Goal: Task Accomplishment & Management: Manage account settings

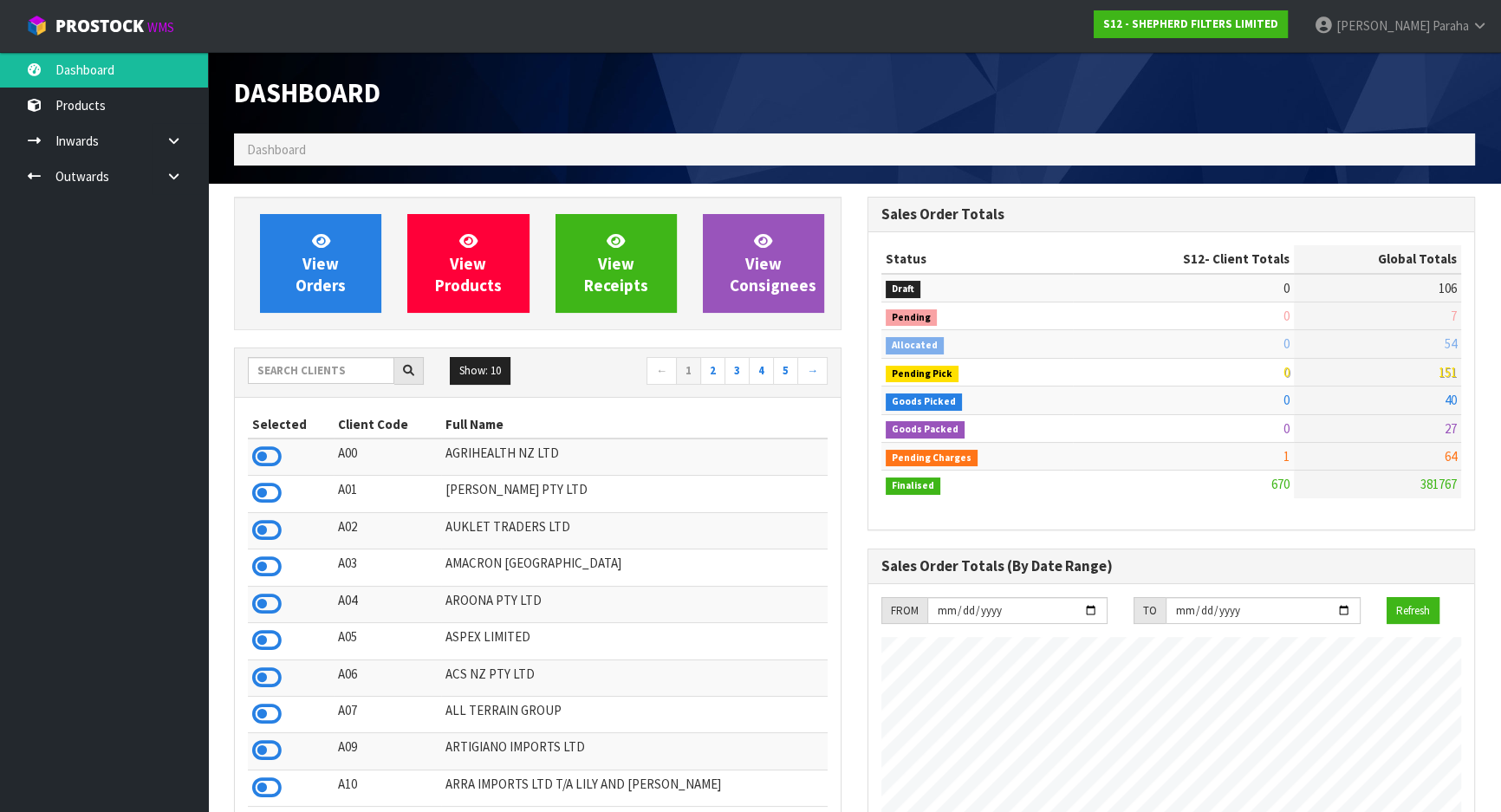
scroll to position [1216, 633]
click at [302, 375] on input "text" at bounding box center [321, 370] width 146 height 27
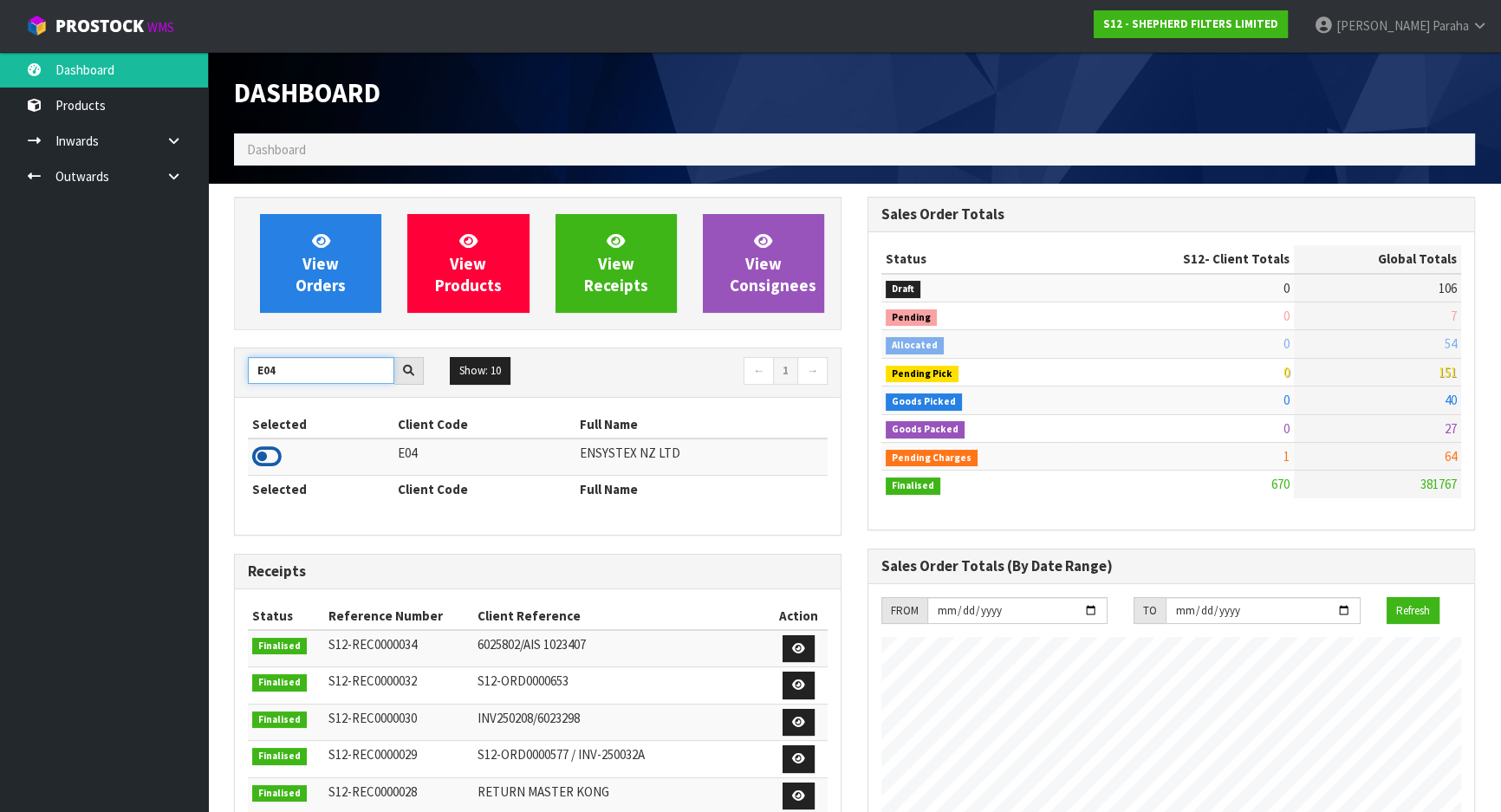
type input "E04"
click at [277, 451] on icon at bounding box center [266, 457] width 30 height 26
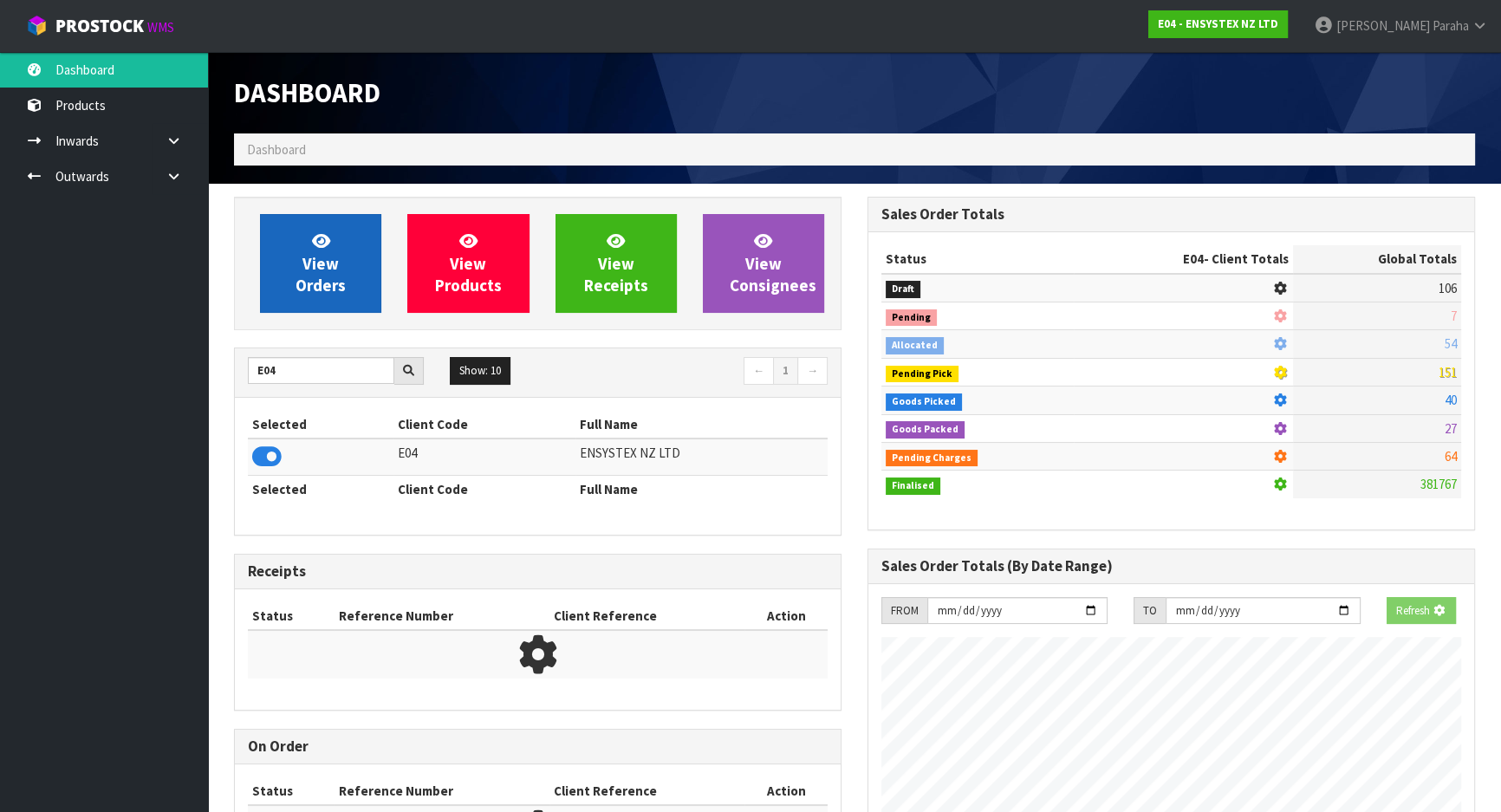
scroll to position [865125, 865760]
click at [288, 277] on link "View Orders" at bounding box center [320, 263] width 121 height 99
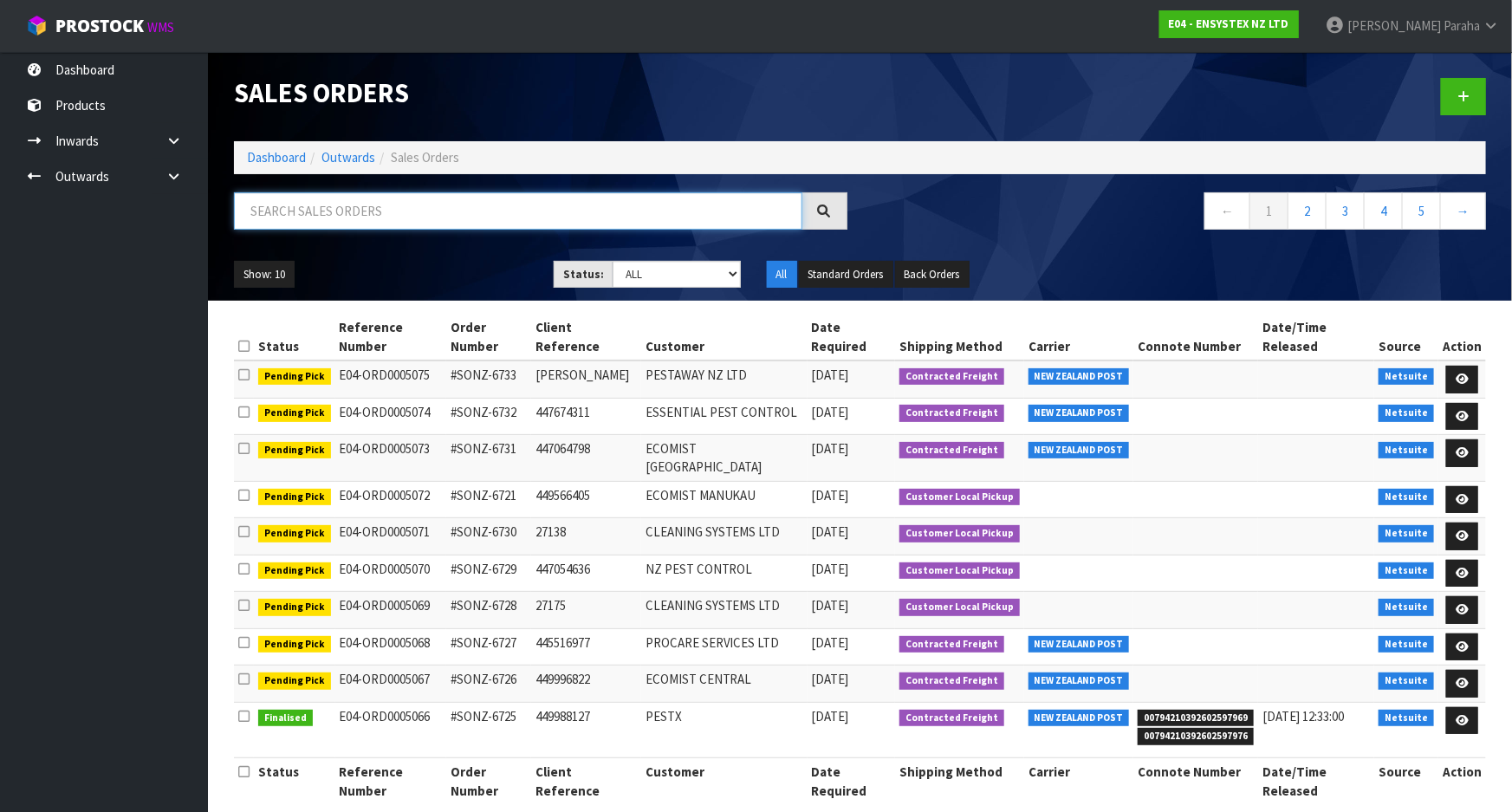
click at [271, 215] on input "text" at bounding box center [518, 211] width 568 height 37
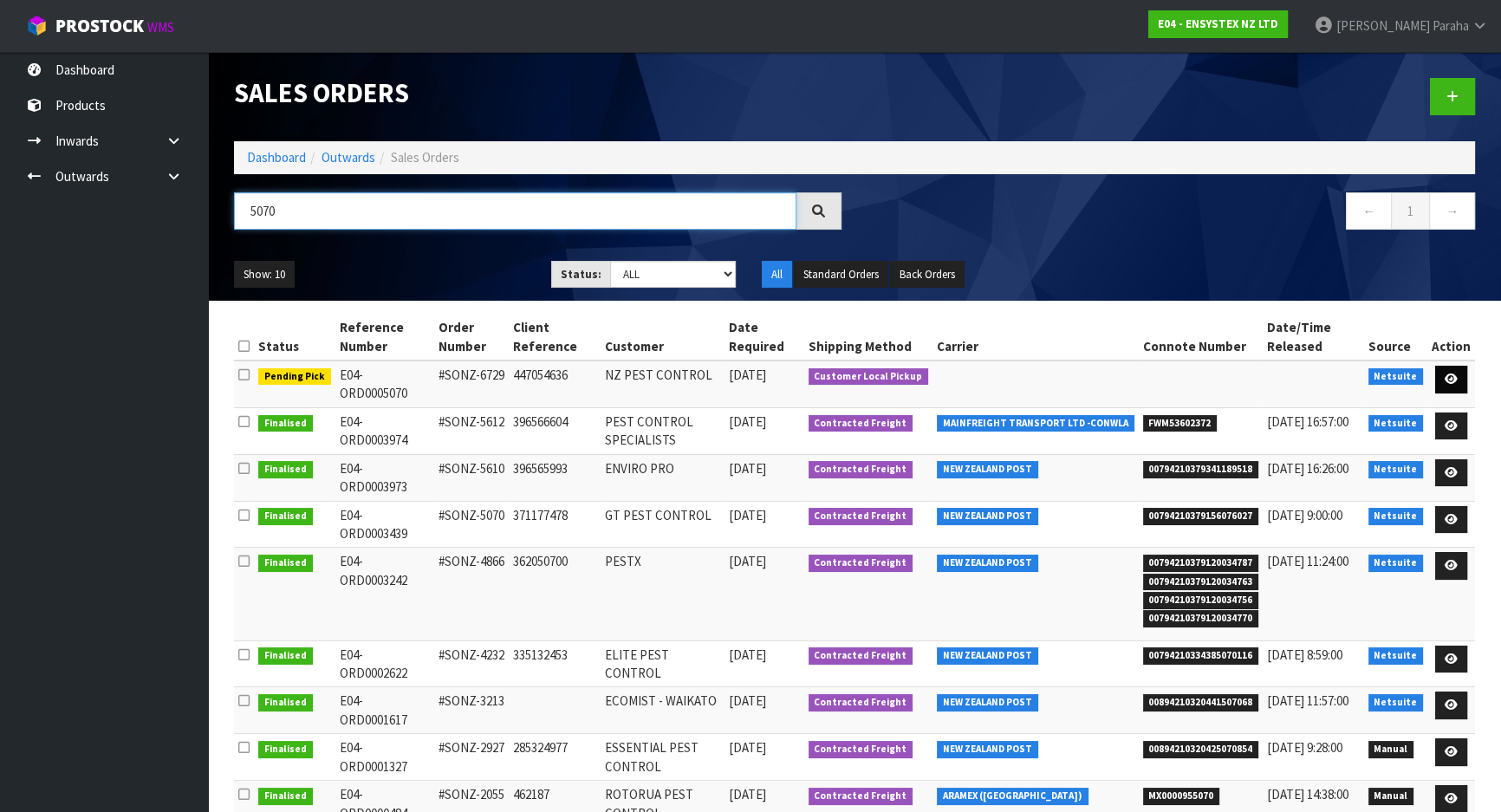
type input "5070"
click at [1456, 373] on icon at bounding box center [1451, 378] width 13 height 11
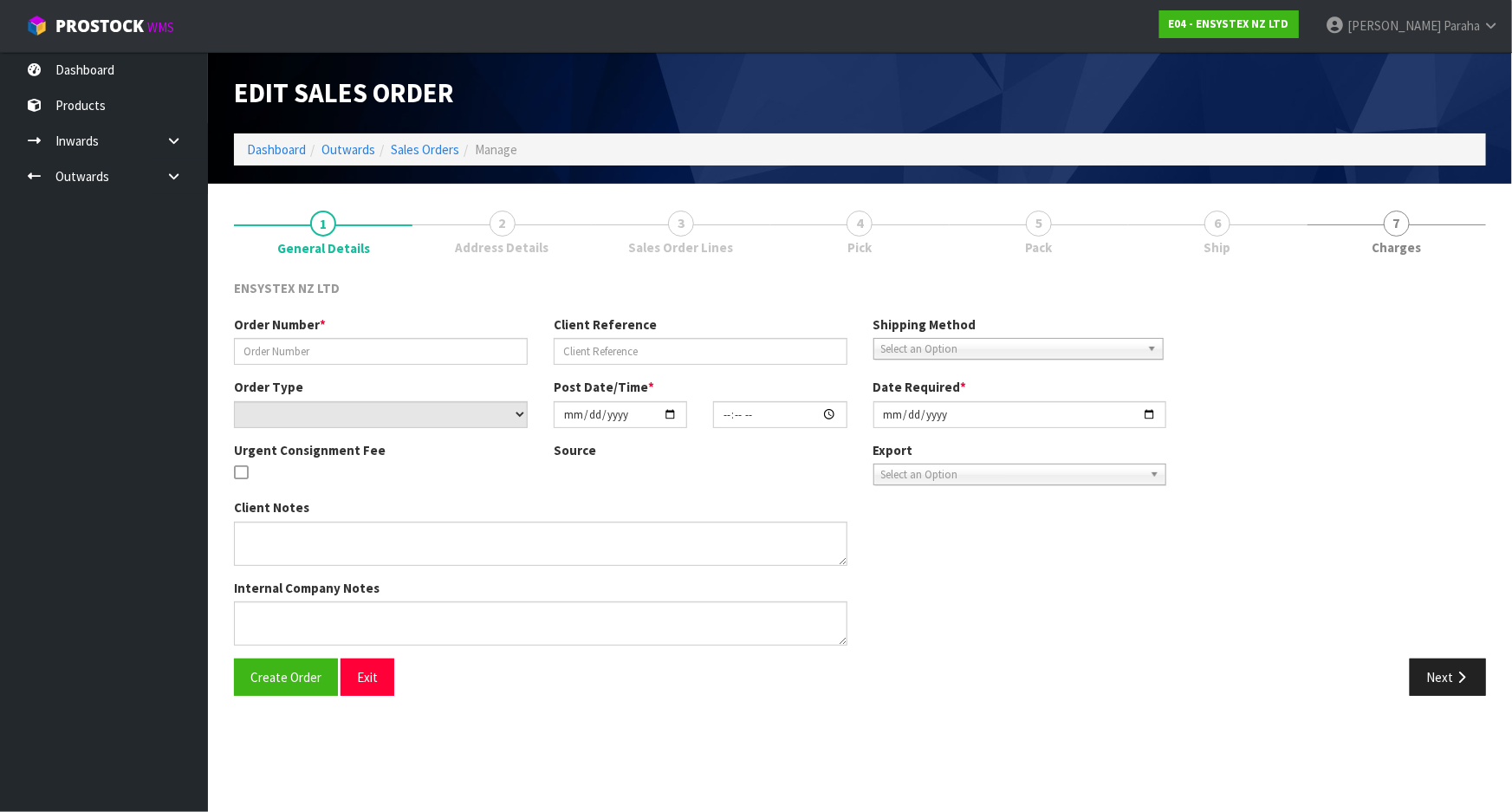
type input "#SONZ-6729"
type input "447054636"
select select "number:0"
type input "2025-09-18"
type input "13:30:11.000"
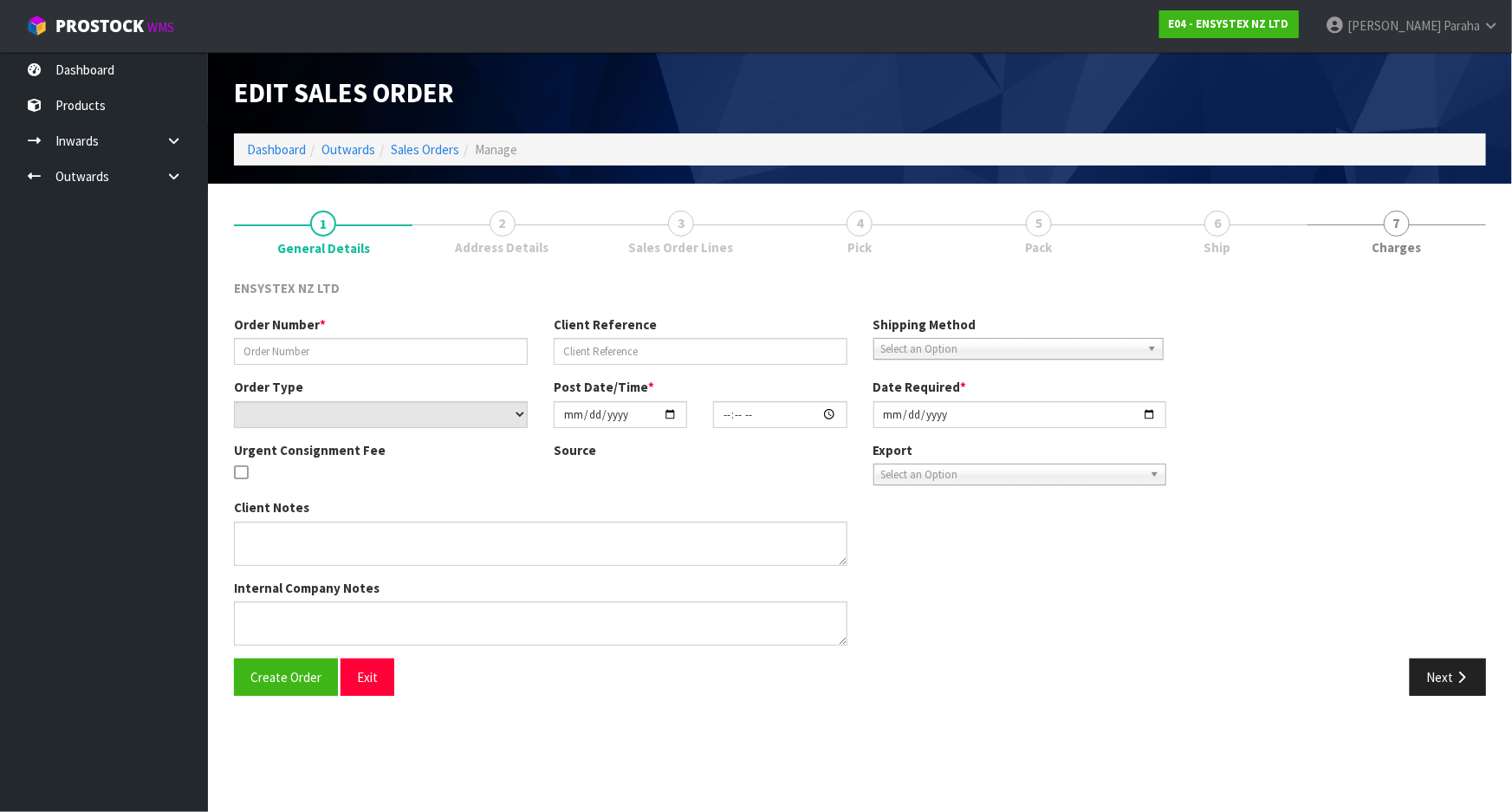
type input "2025-09-19"
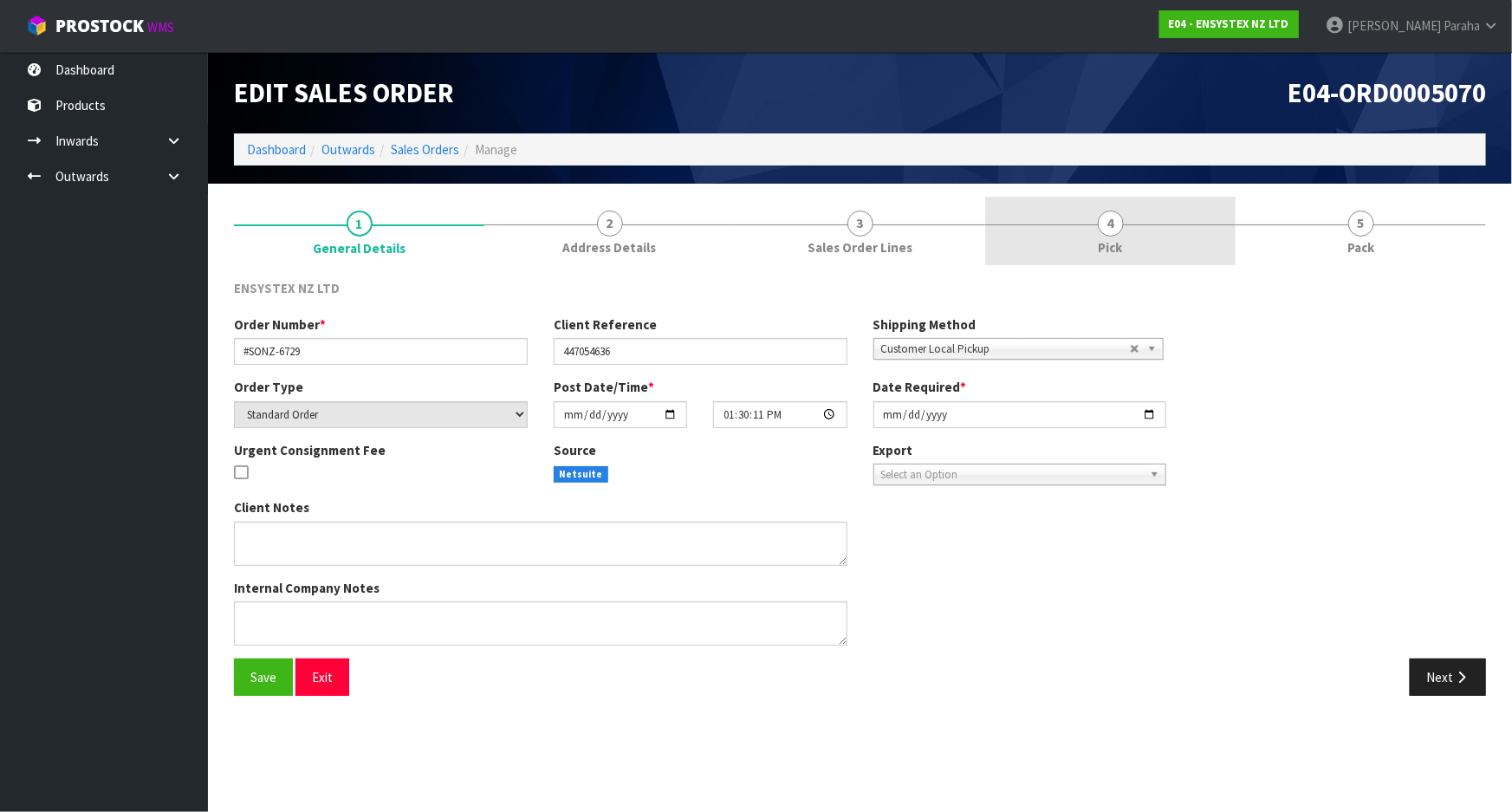
click at [1094, 223] on link "4 Pick" at bounding box center [1110, 230] width 251 height 68
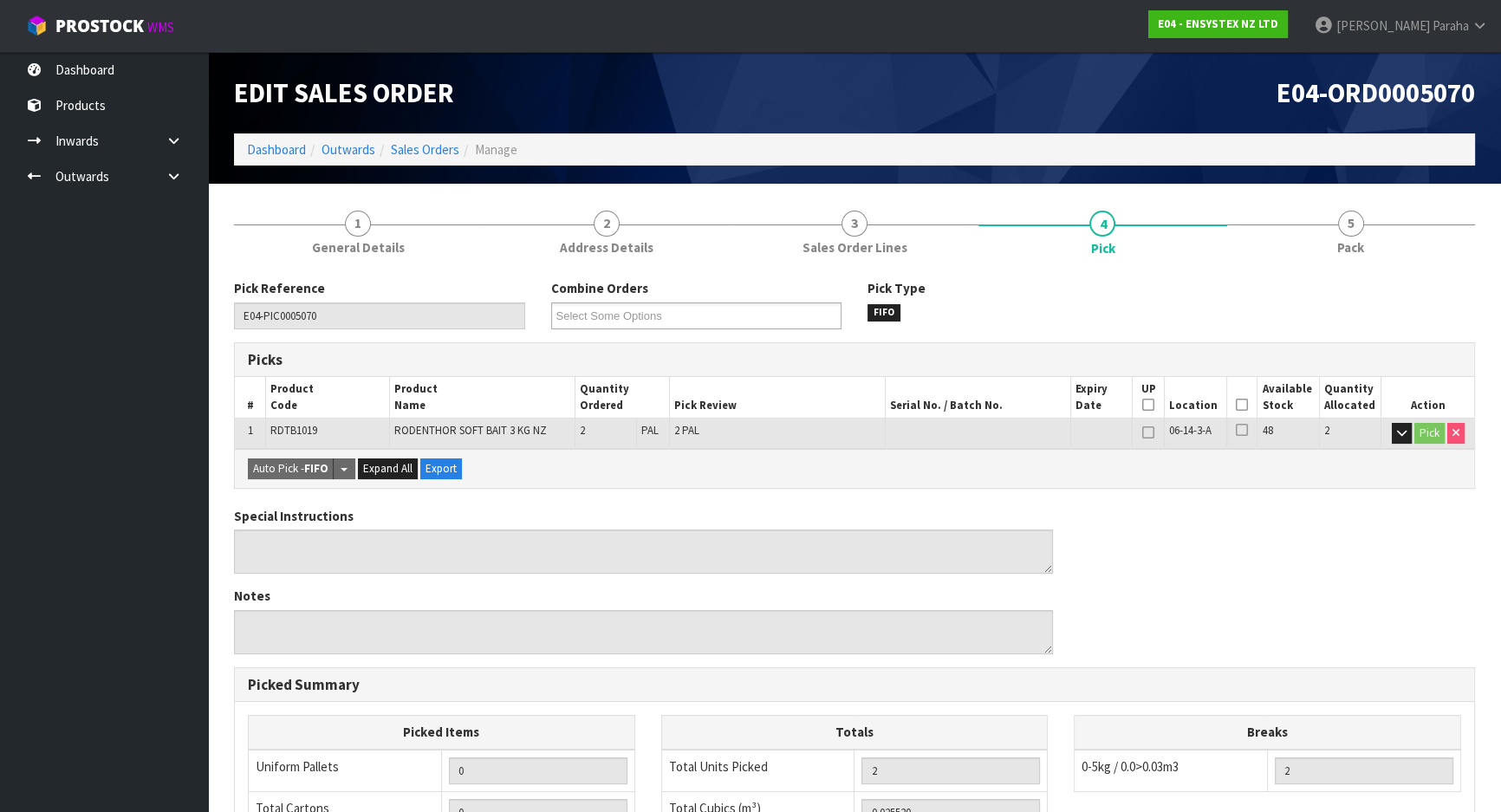
click at [1236, 405] on icon at bounding box center [1241, 405] width 12 height 1
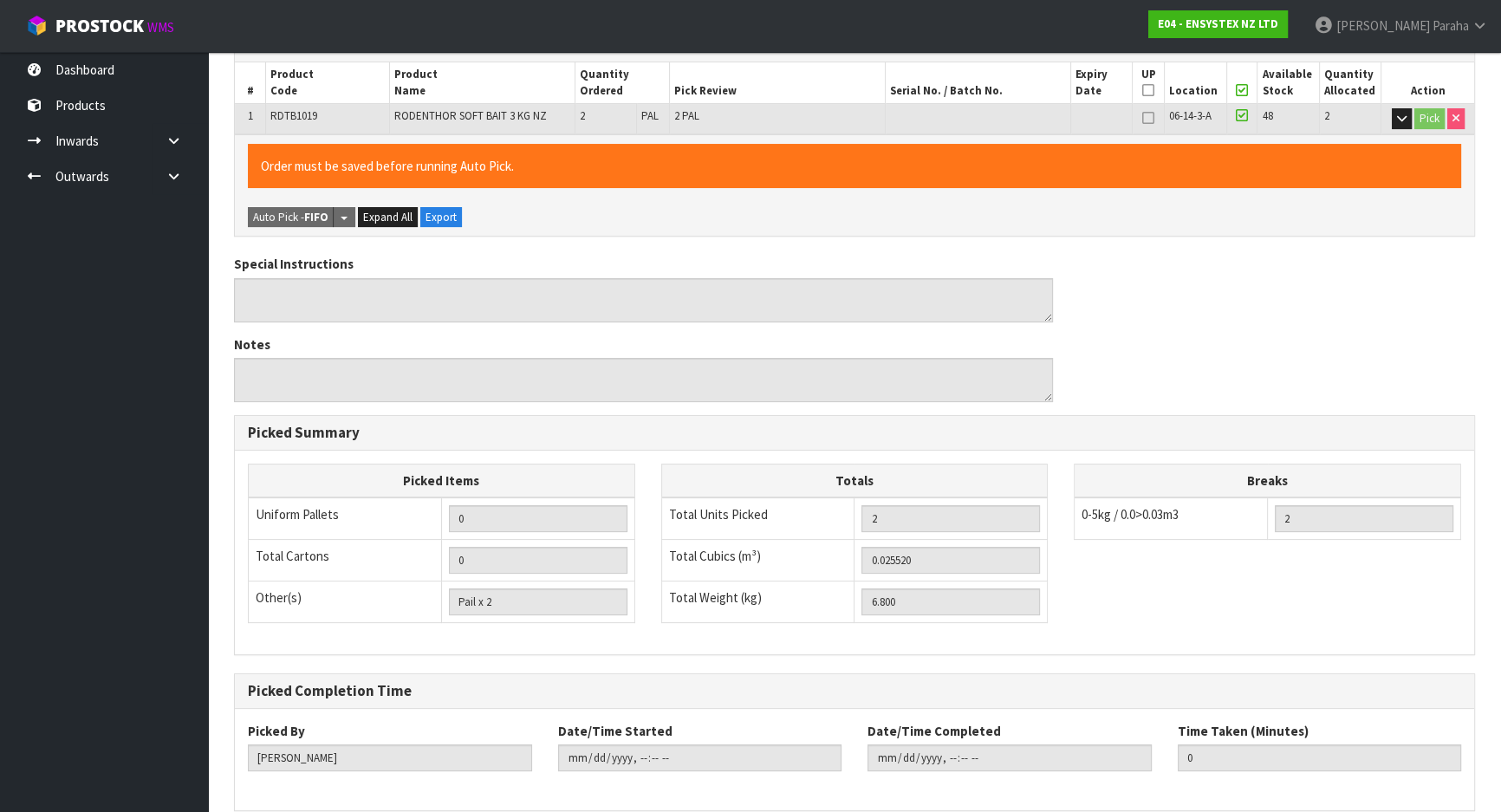
scroll to position [393, 0]
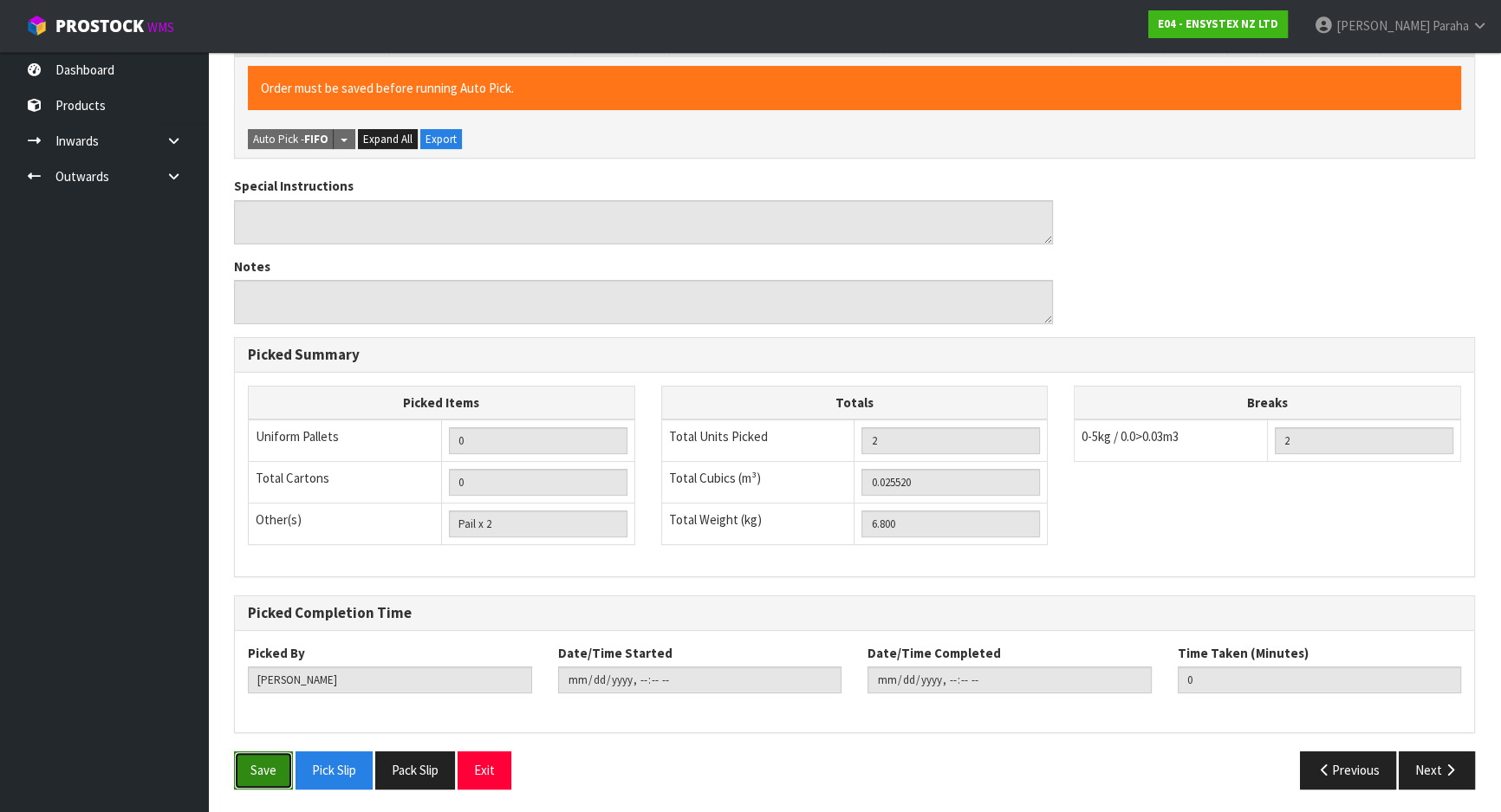
click at [263, 770] on button "Save" at bounding box center [263, 770] width 59 height 37
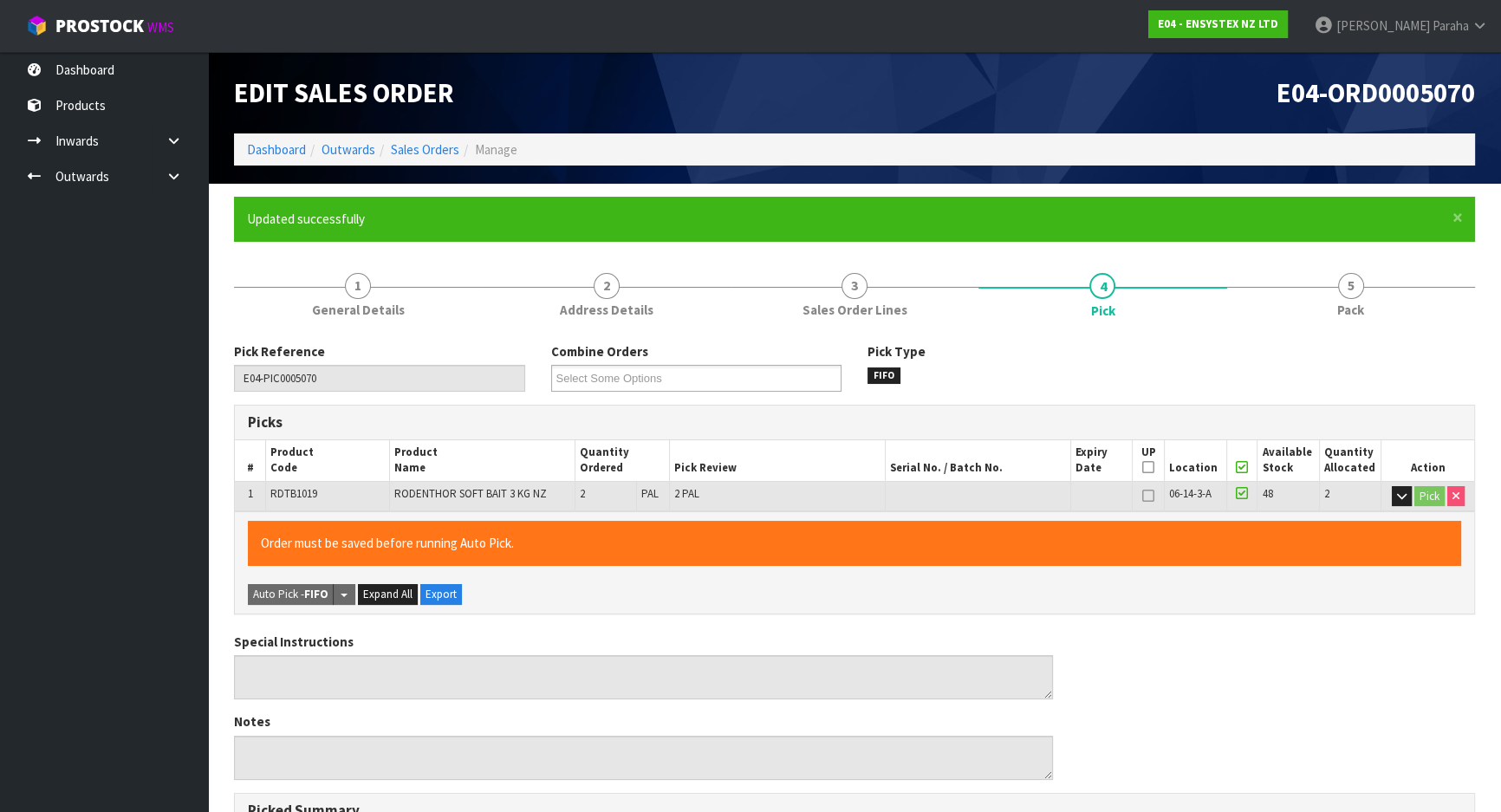
type input "Polly Paraha"
type input "2025-09-18T14:18:18"
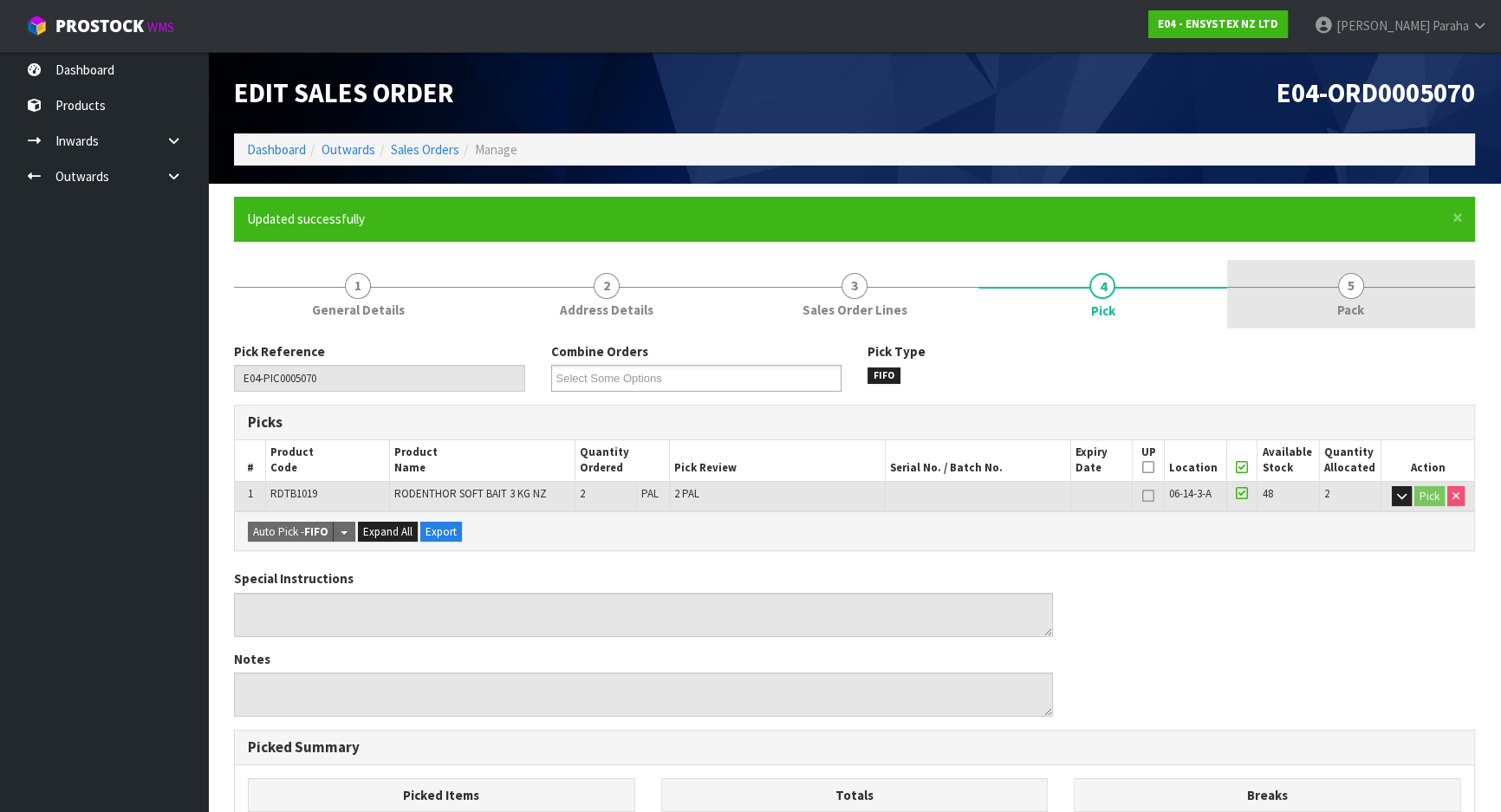
click at [1352, 286] on span "5" at bounding box center [1351, 286] width 26 height 26
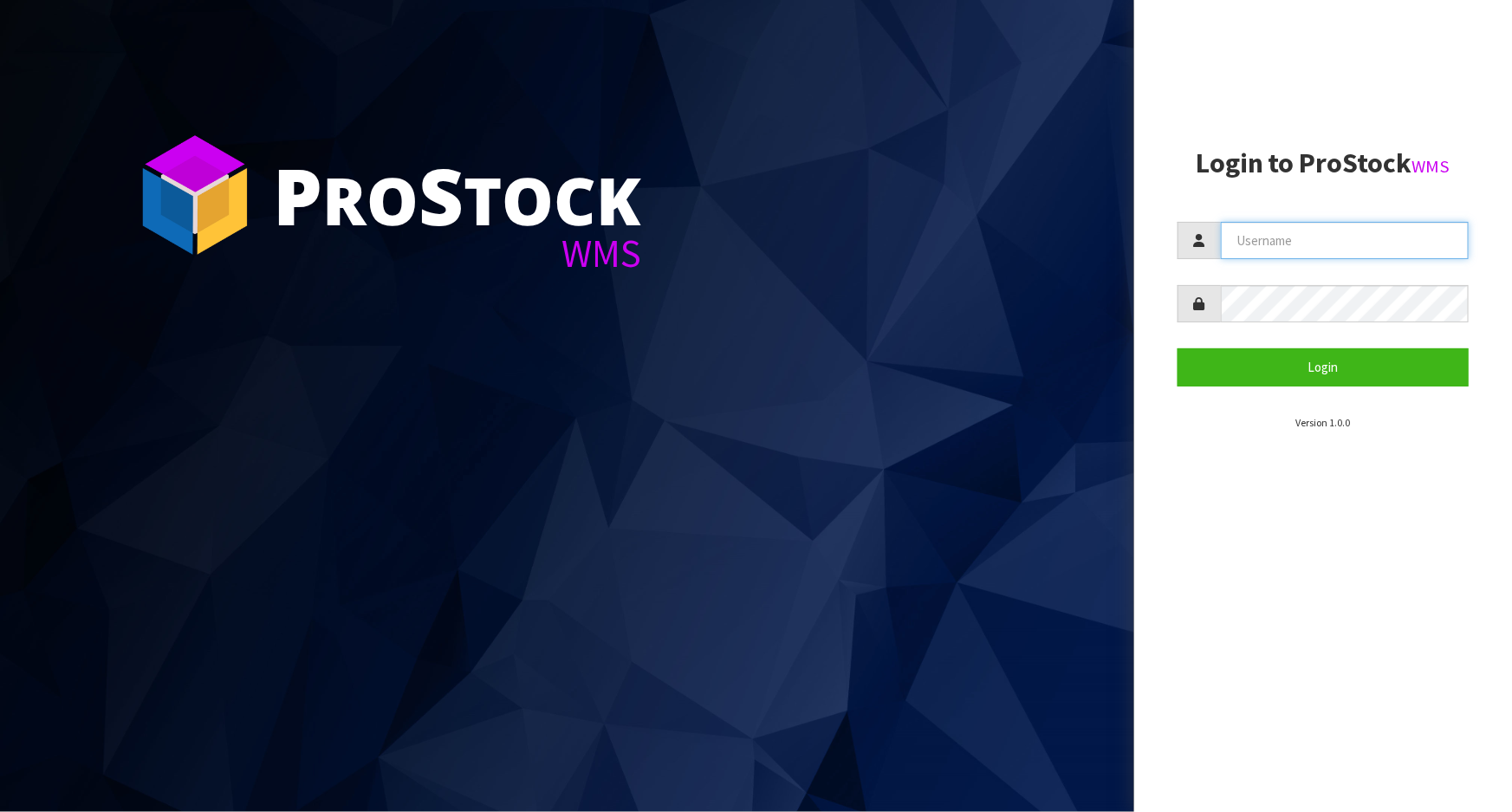
click at [1357, 246] on input "text" at bounding box center [1344, 241] width 248 height 37
type input "zackary"
click at [1177, 348] on button "Login" at bounding box center [1323, 367] width 291 height 37
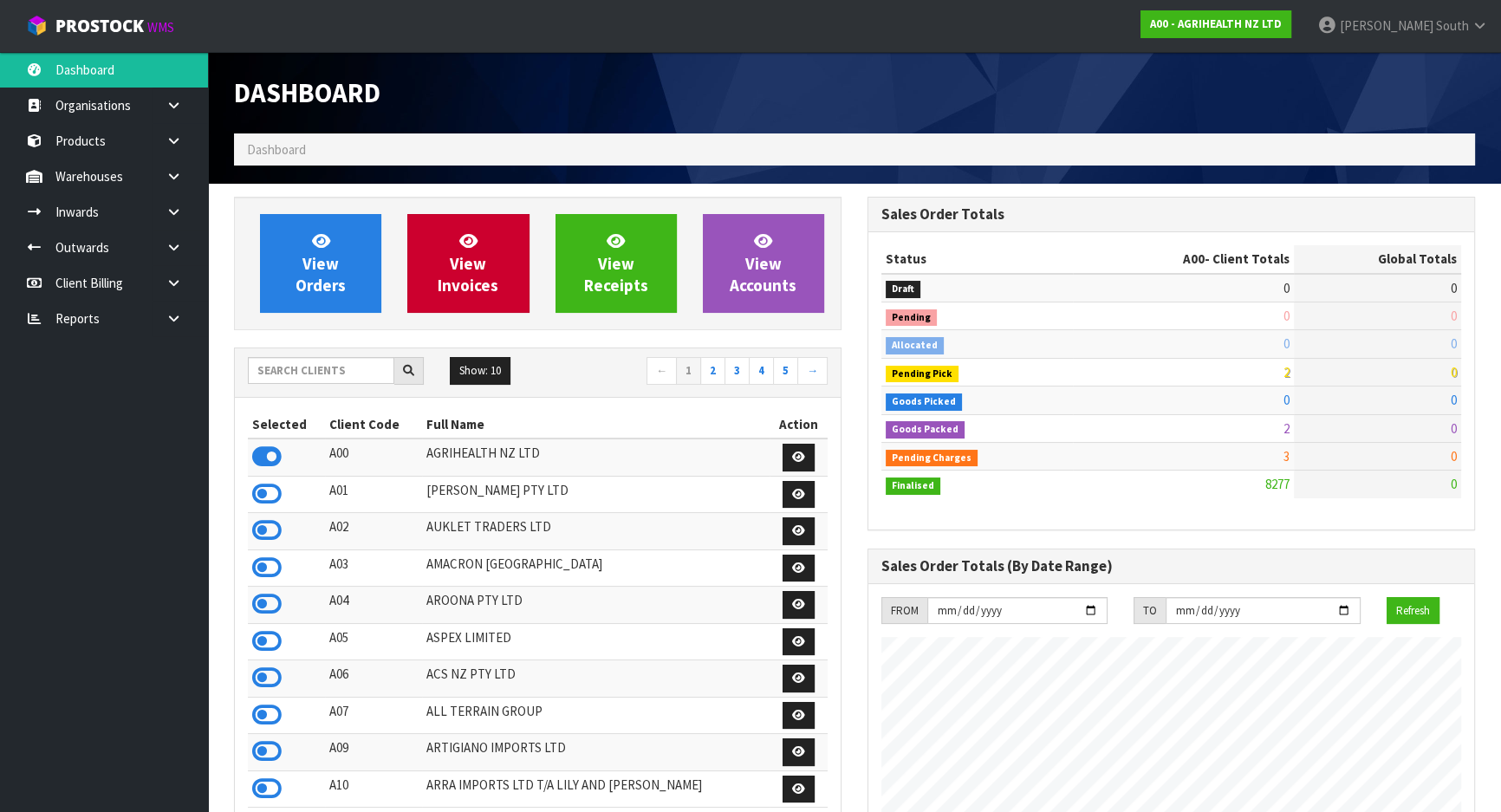
scroll to position [1309, 633]
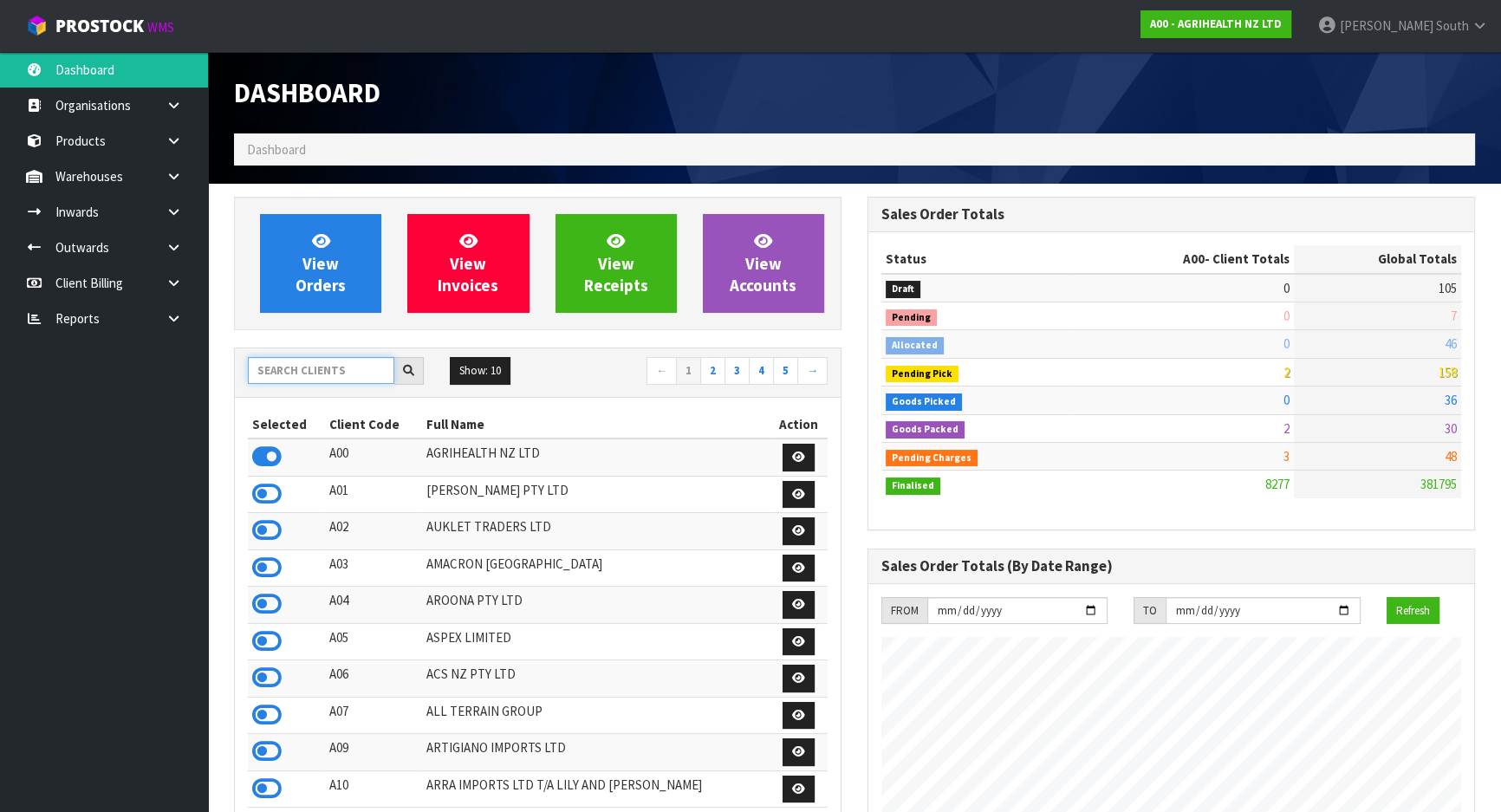
click at [311, 365] on input "text" at bounding box center [321, 370] width 146 height 27
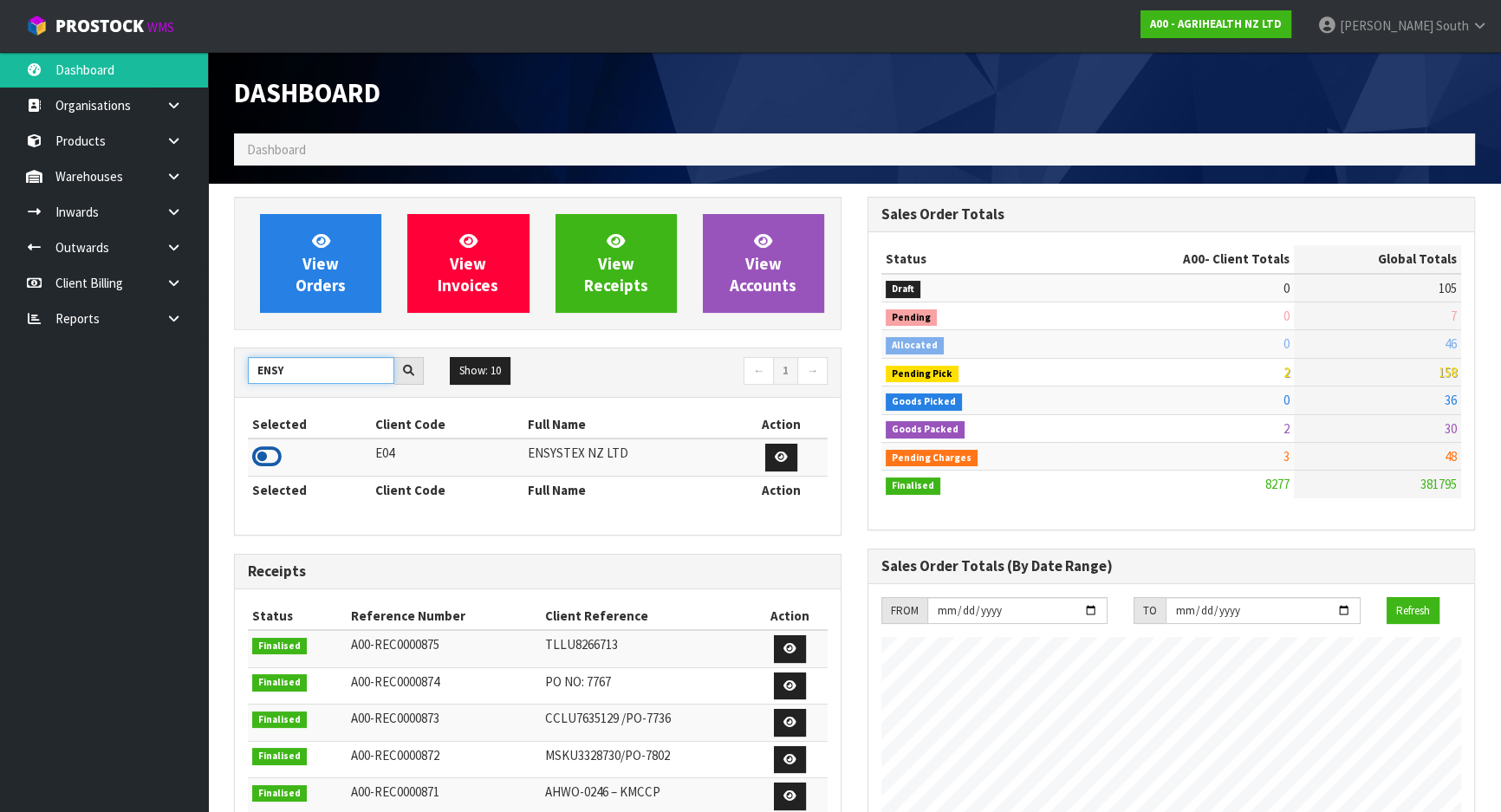
type input "ENSY"
click at [266, 451] on icon at bounding box center [266, 457] width 30 height 26
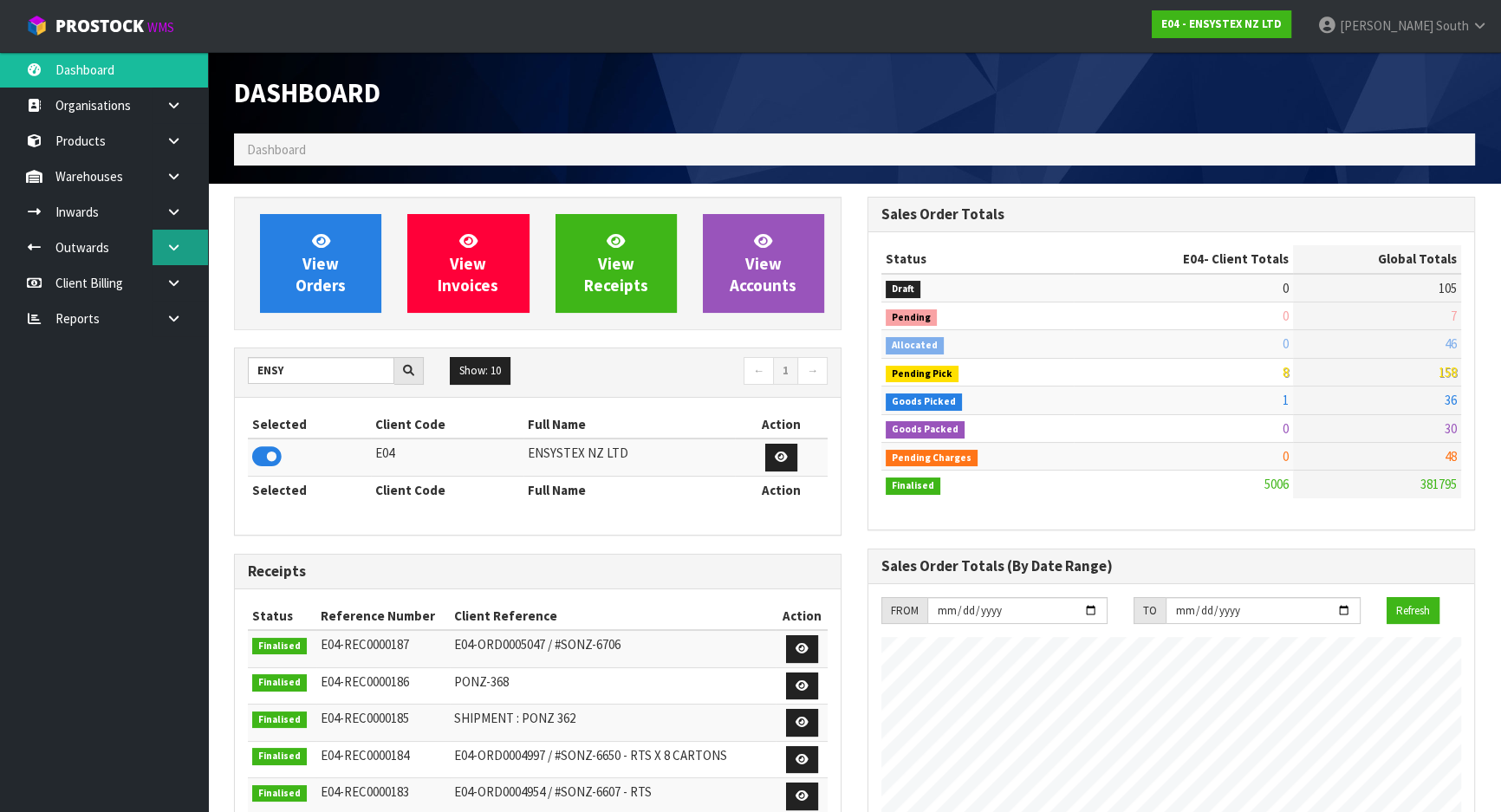
scroll to position [1366, 633]
click at [179, 219] on link at bounding box center [181, 212] width 55 height 36
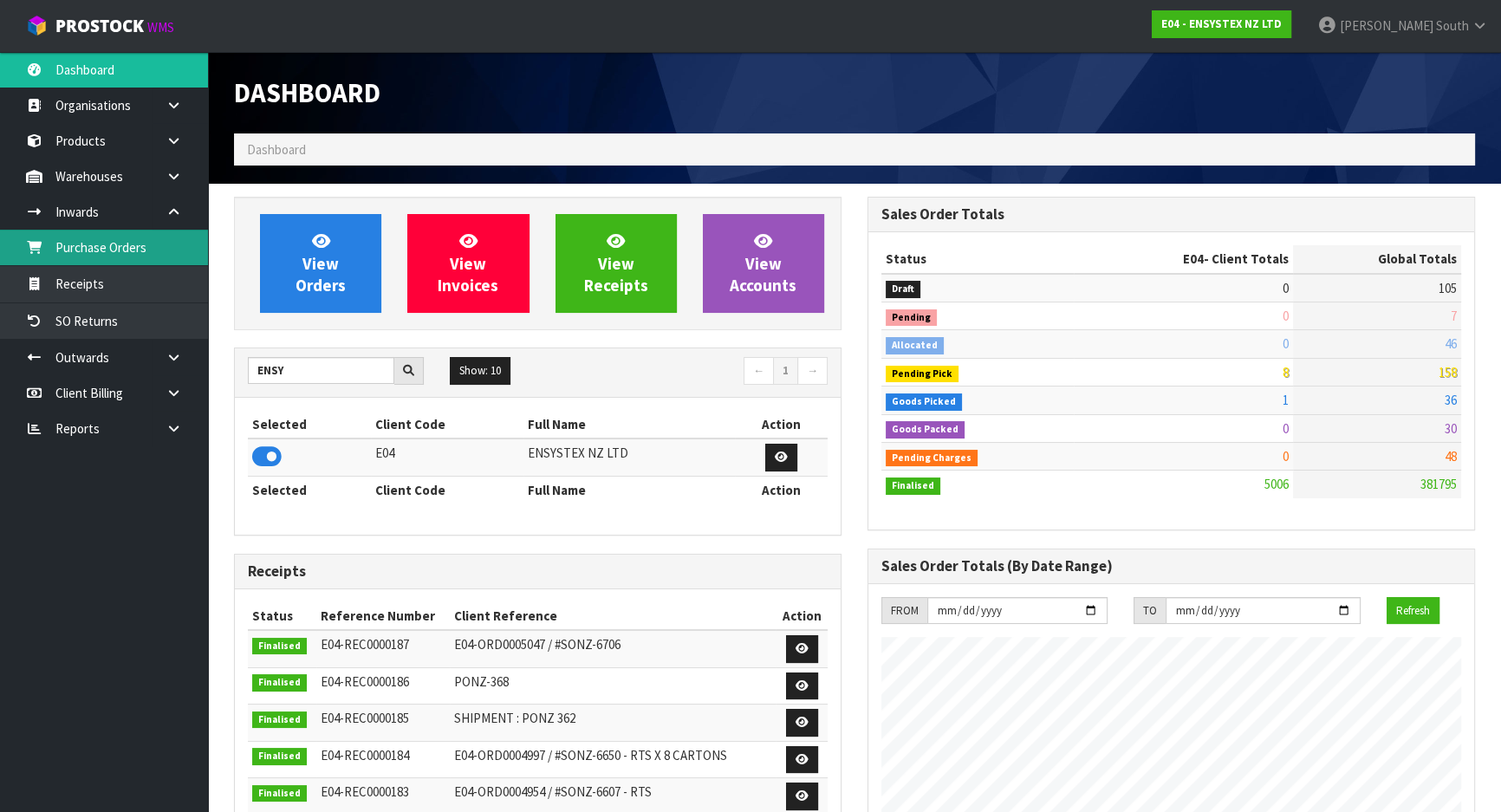
click at [147, 247] on link "Purchase Orders" at bounding box center [104, 248] width 208 height 36
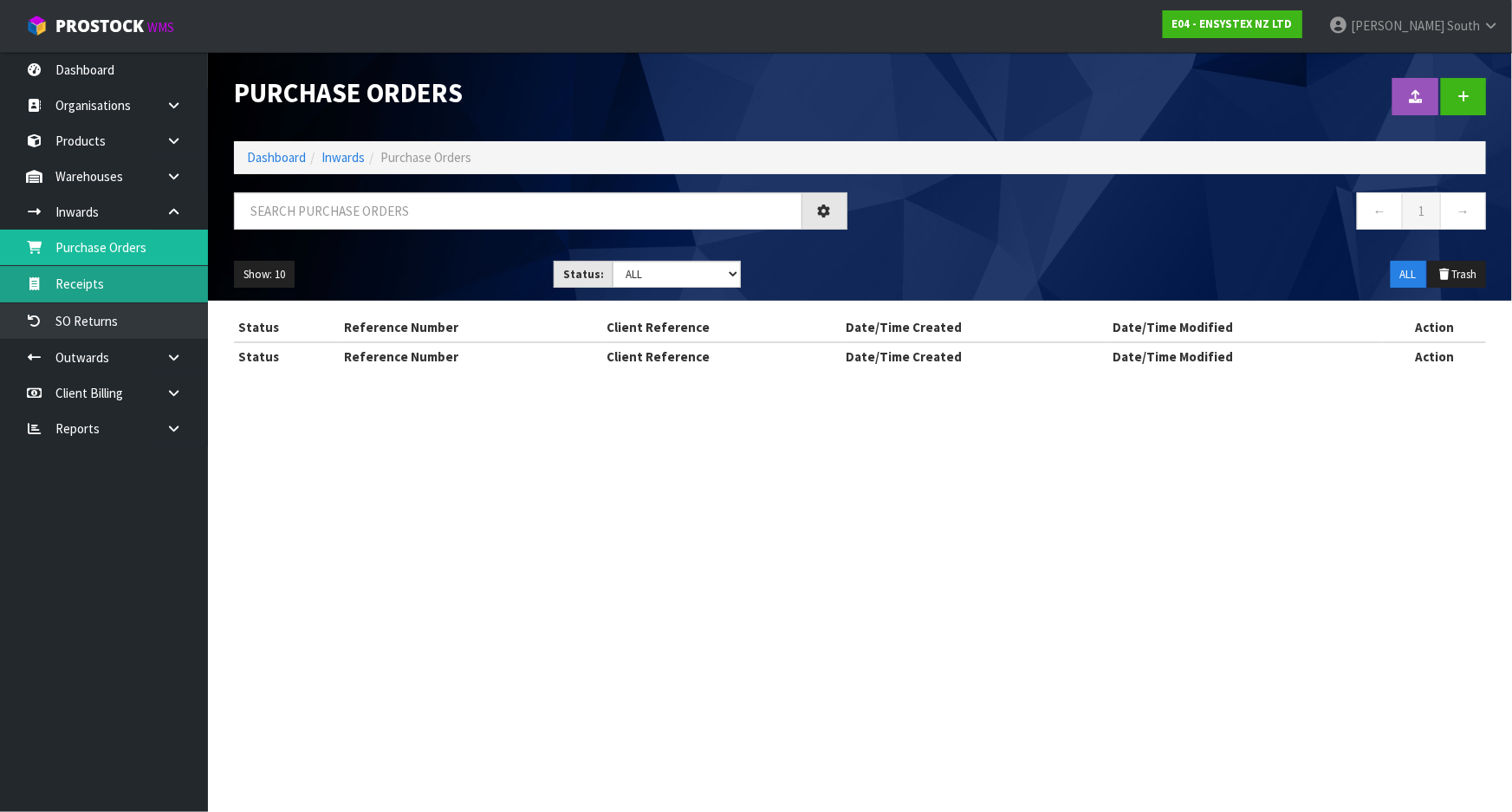
click at [151, 286] on body "Toggle navigation ProStock WMS E04 - ENSYSTEX NZ LTD Zachary South Logout Dashb…" at bounding box center [756, 406] width 1512 height 812
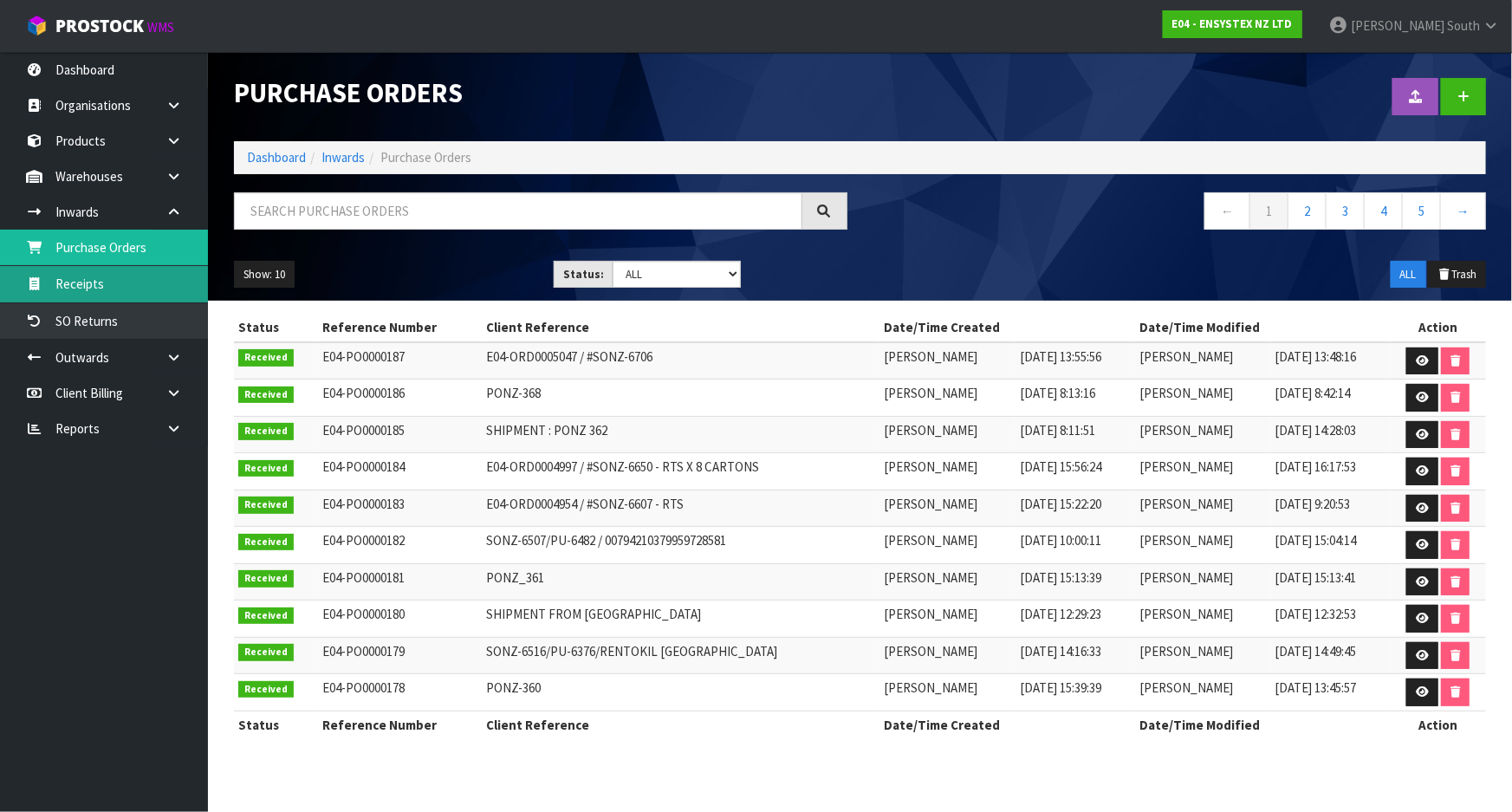
click at [167, 291] on link "Receipts" at bounding box center [104, 284] width 208 height 36
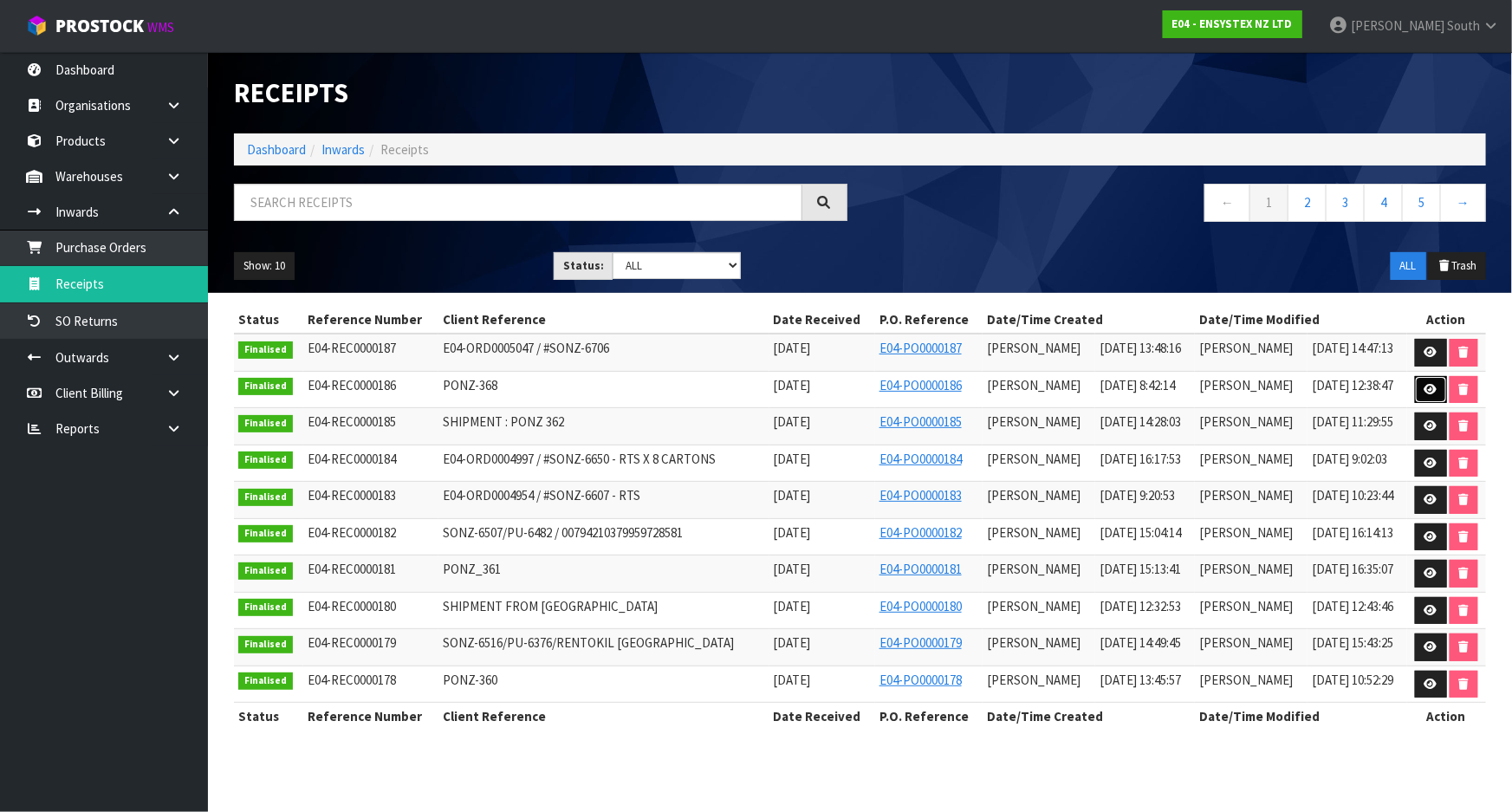
click at [1420, 387] on link at bounding box center [1431, 390] width 32 height 28
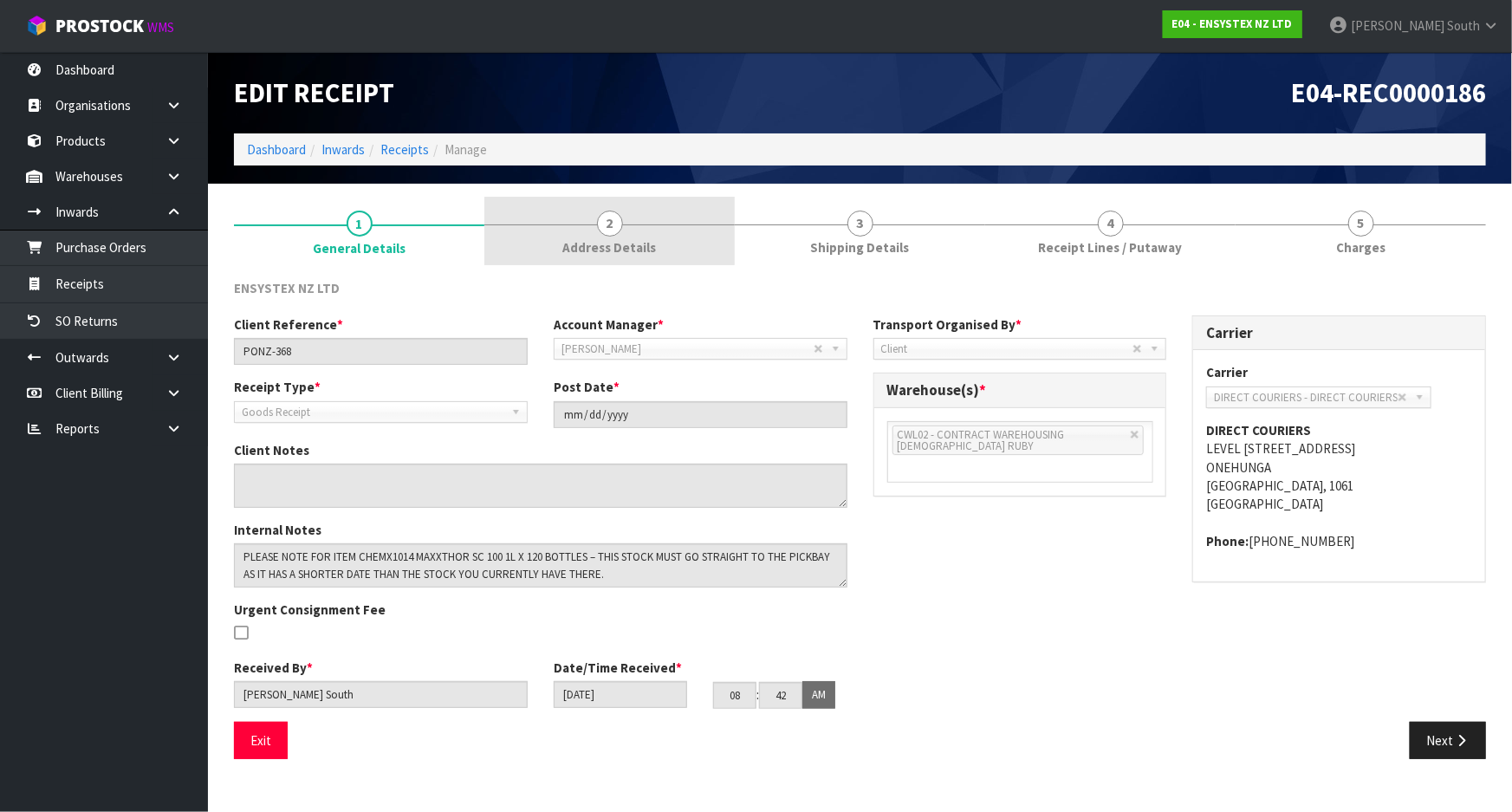
click at [643, 236] on link "2 Address Details" at bounding box center [610, 230] width 251 height 68
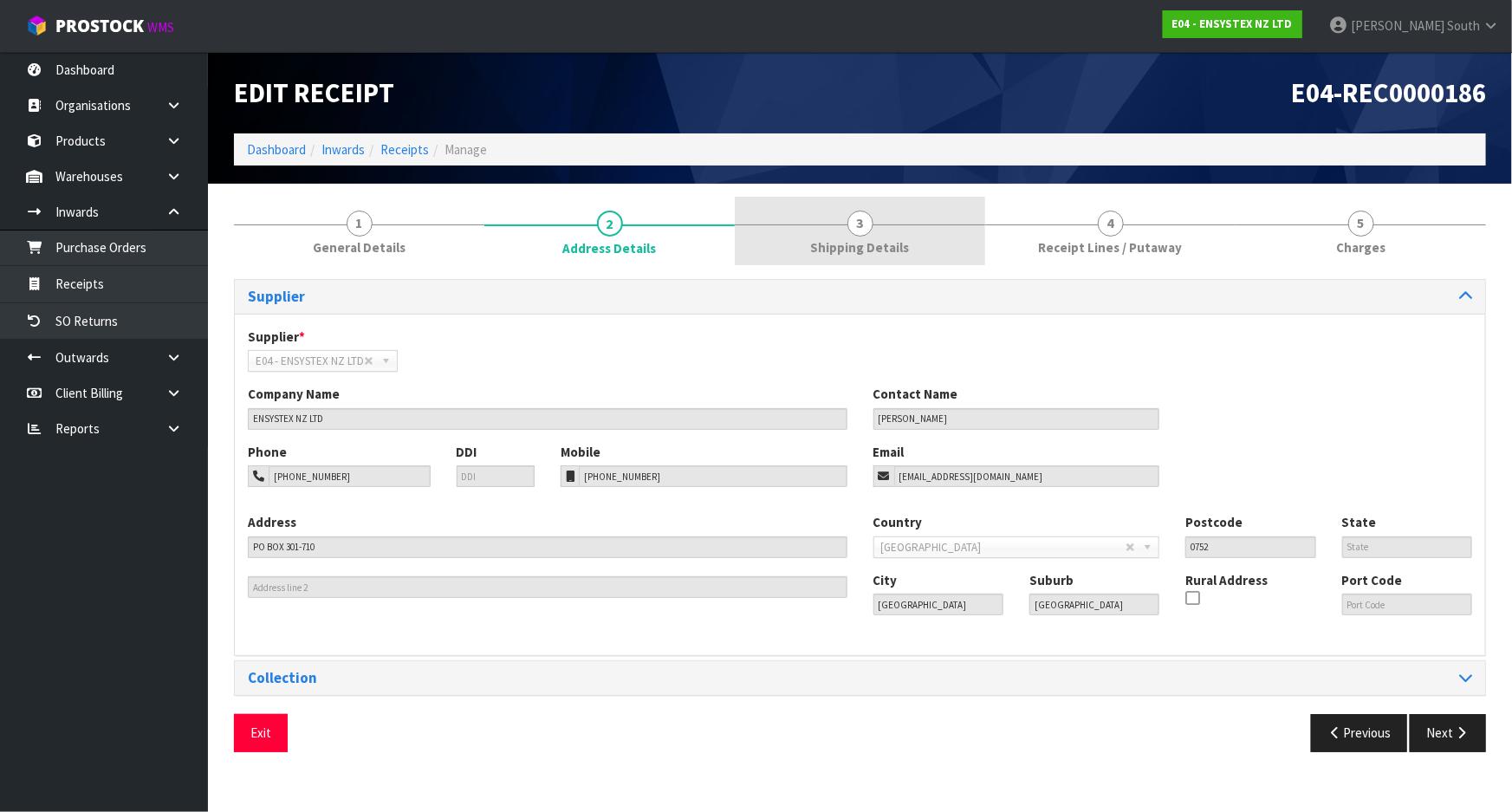
click at [823, 249] on span "Shipping Details" at bounding box center [861, 247] width 99 height 18
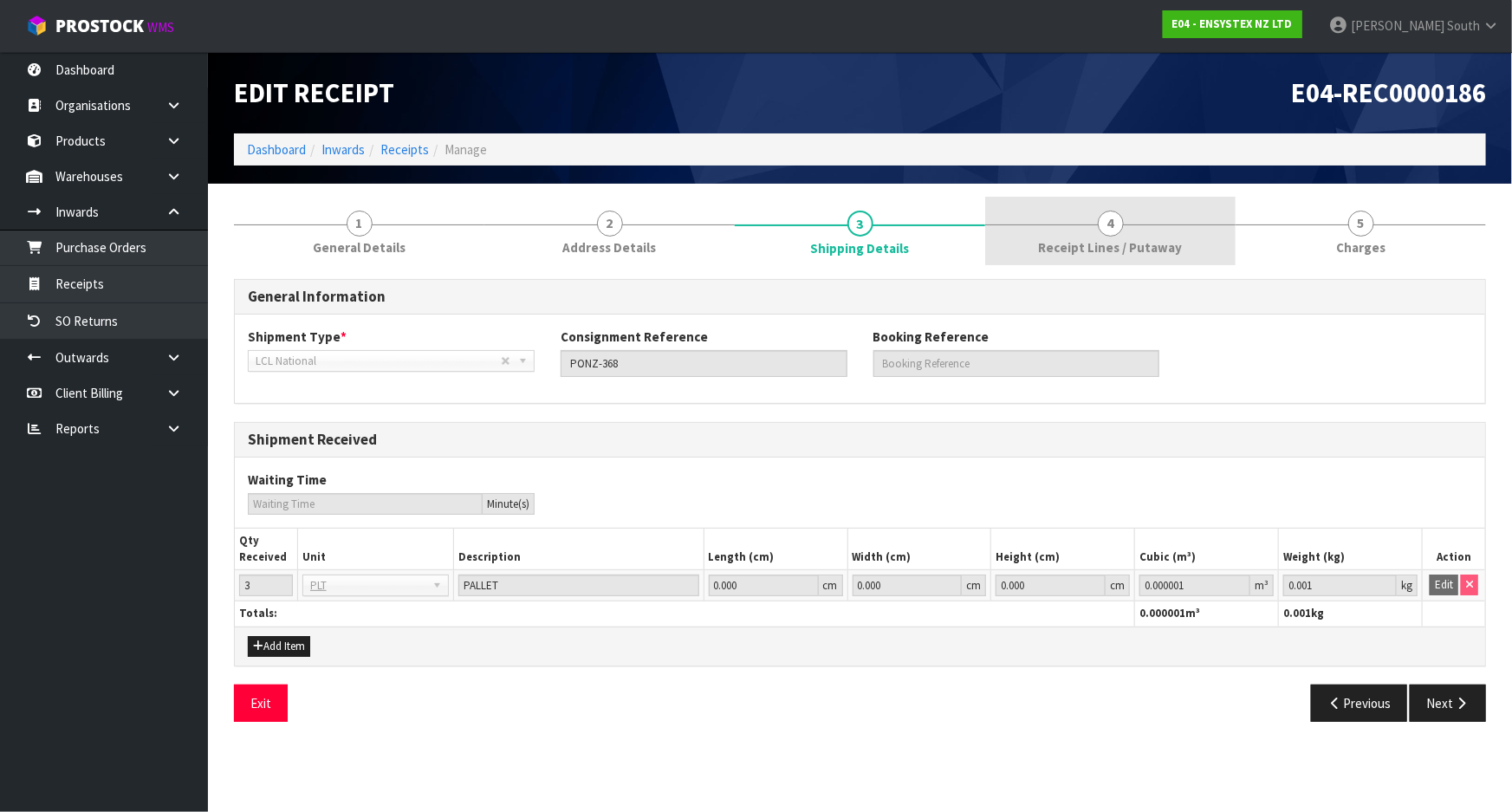
click at [1084, 261] on link "4 Receipt Lines / Putaway" at bounding box center [1110, 230] width 251 height 68
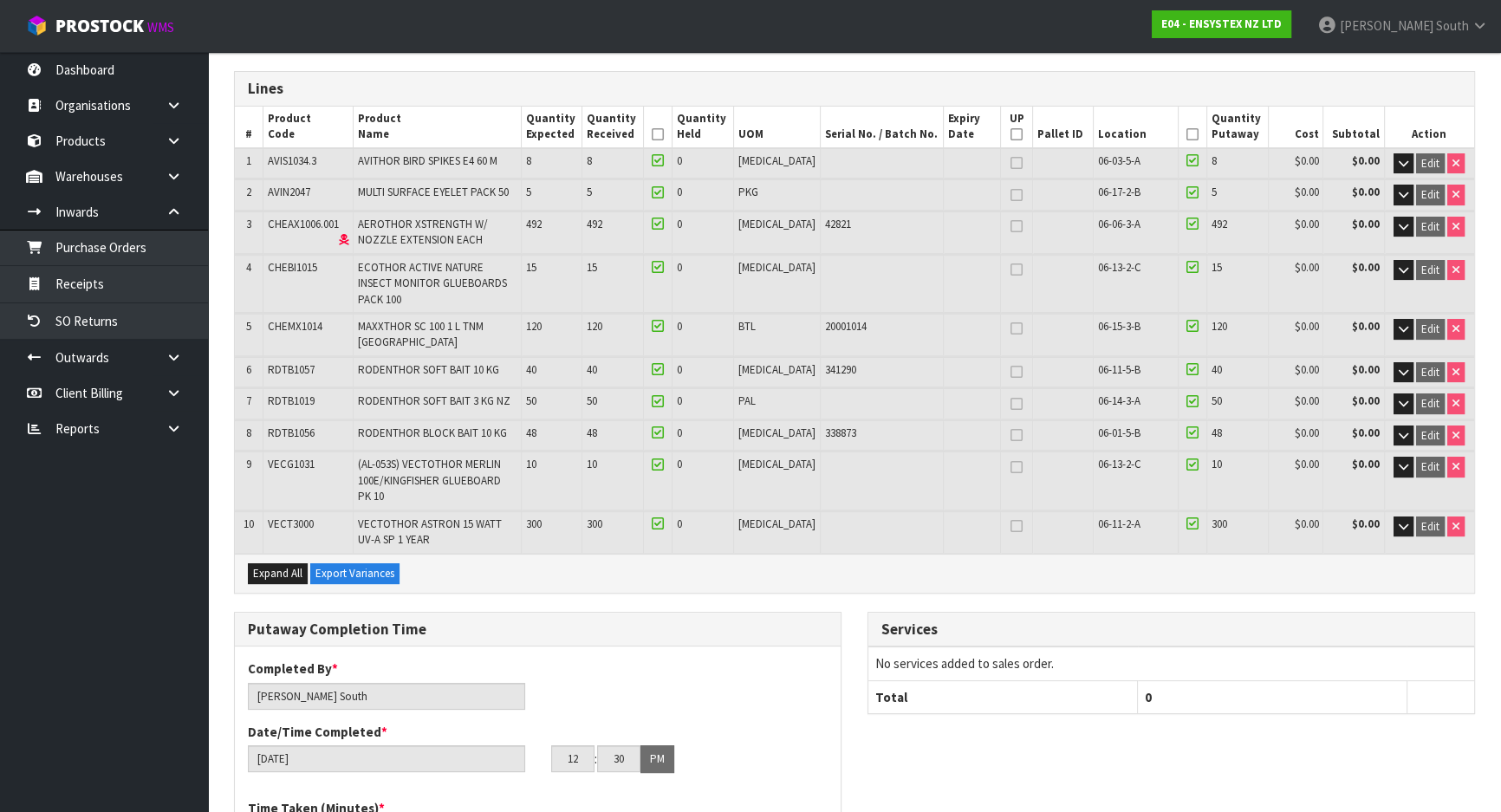
scroll to position [236, 0]
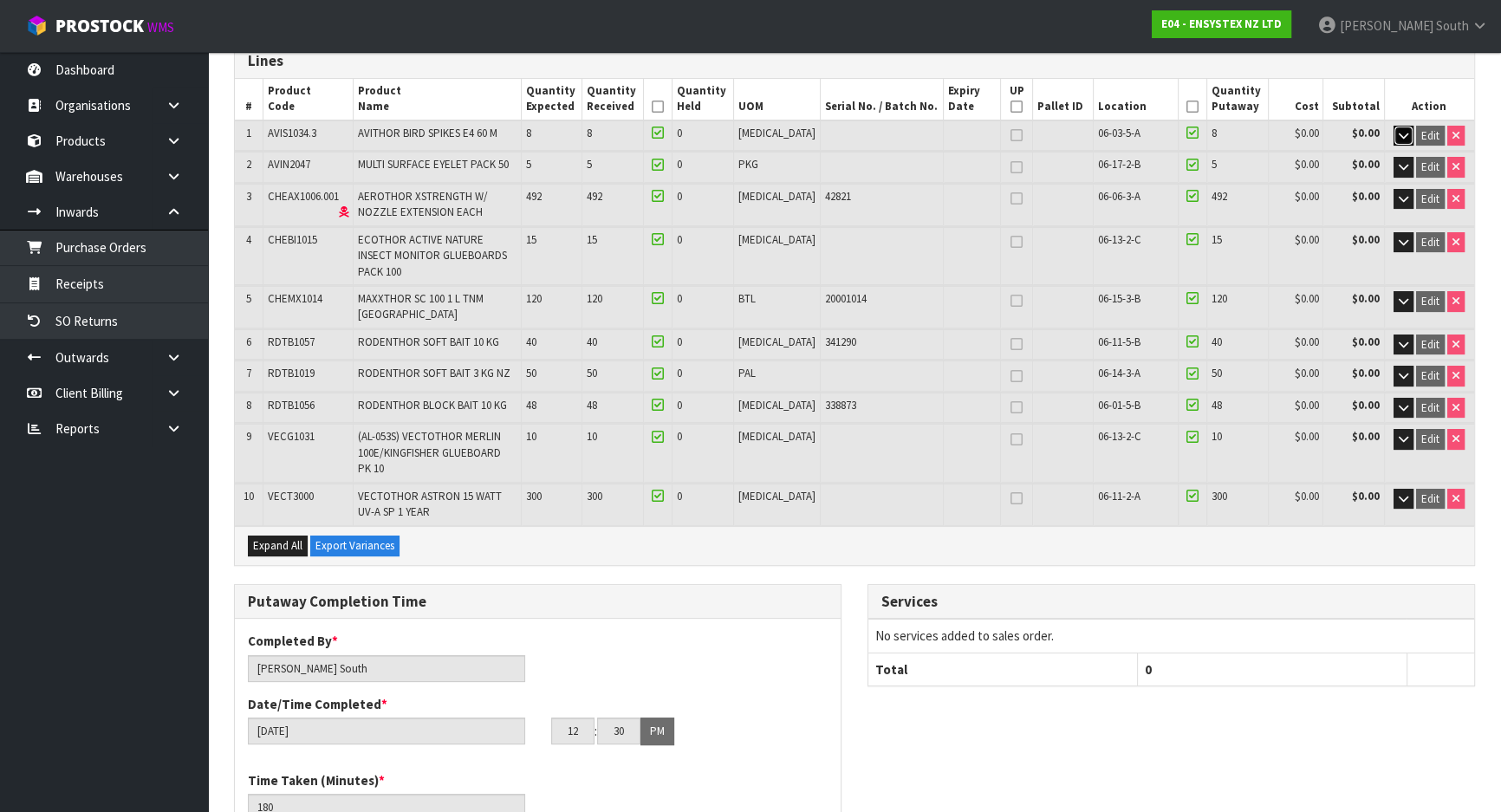
click at [1401, 137] on icon "button" at bounding box center [1403, 135] width 10 height 11
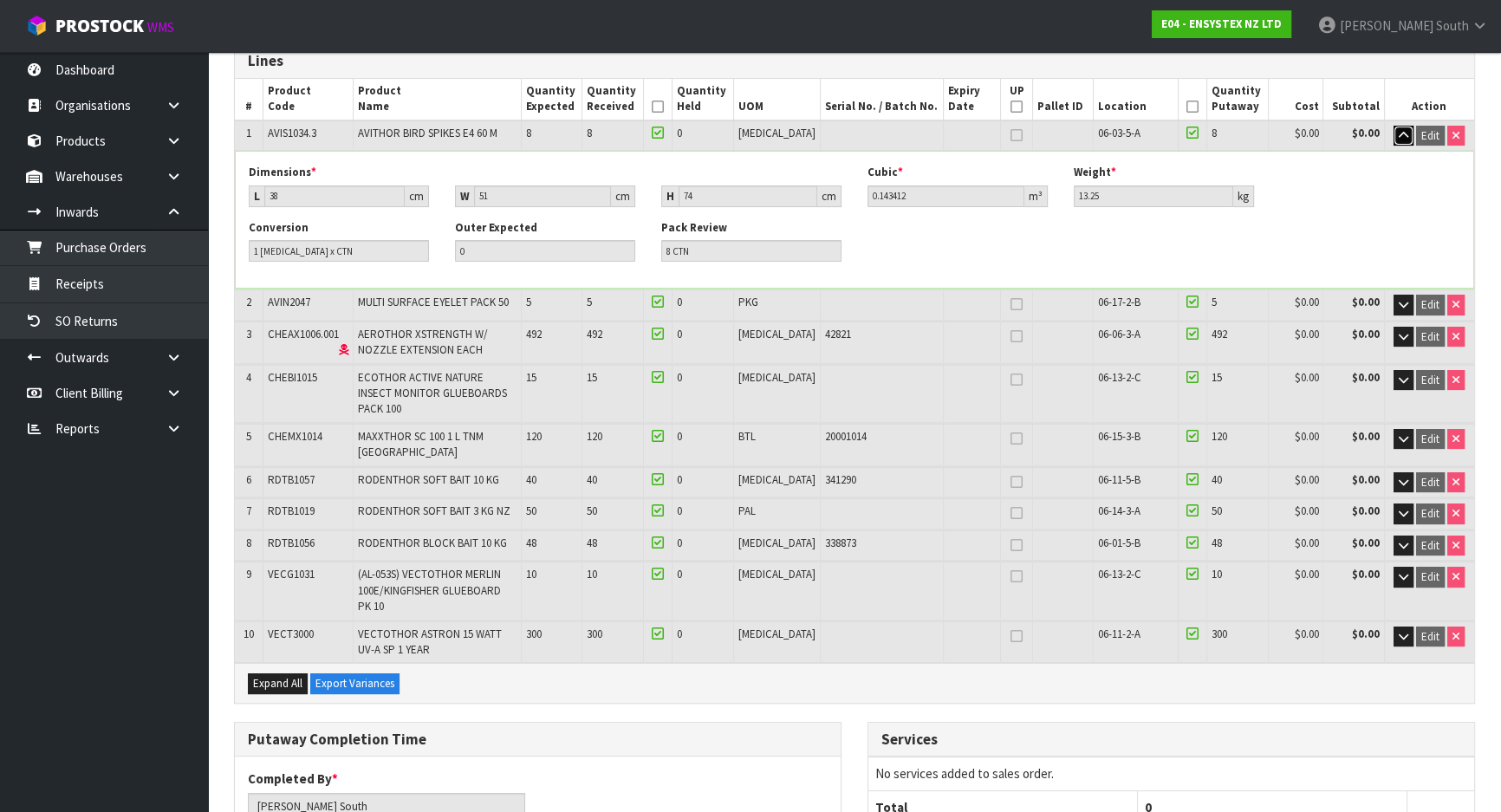
click at [1402, 138] on icon "button" at bounding box center [1403, 135] width 10 height 11
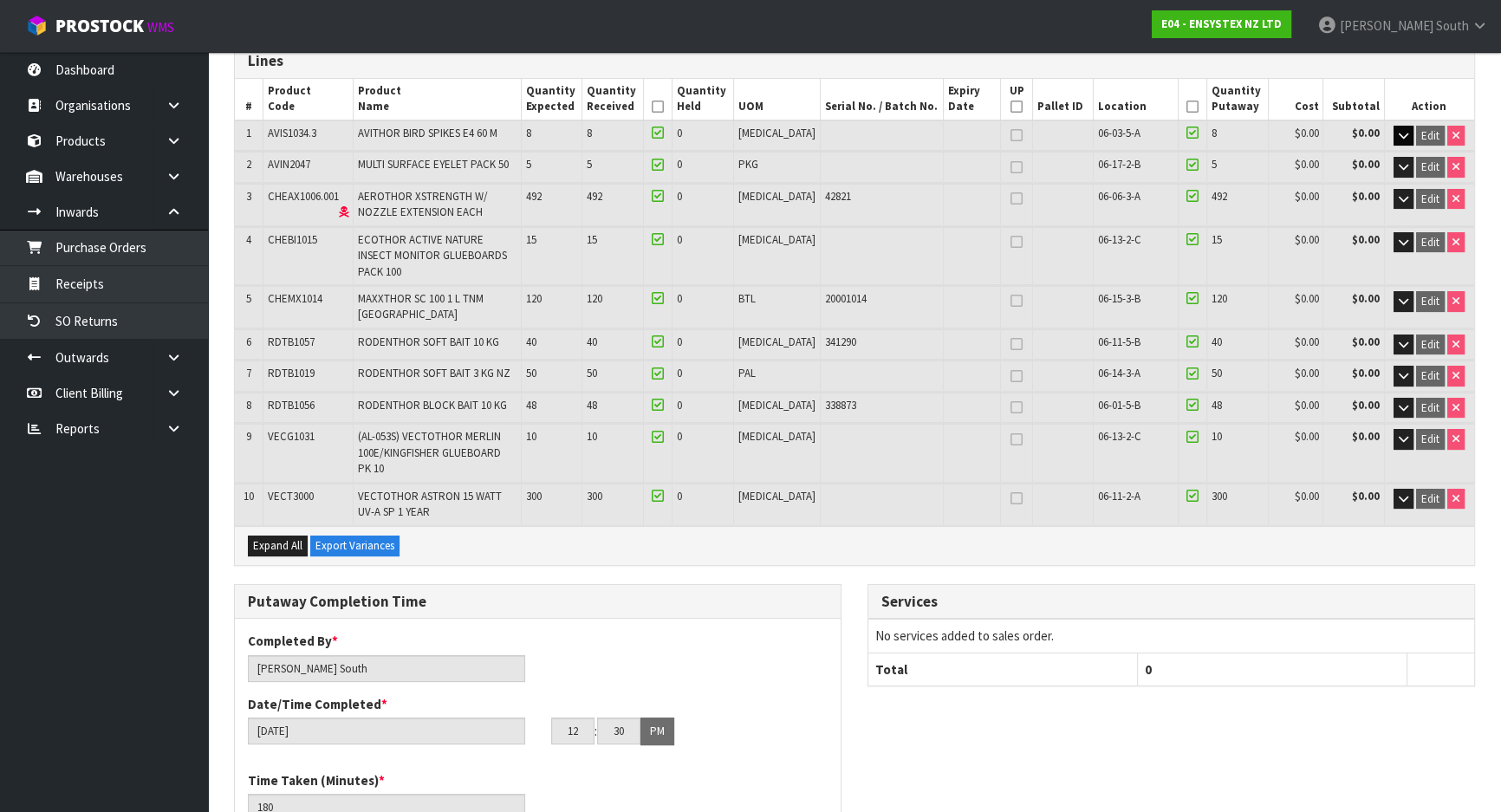
click at [558, 631] on div "Completed By * Zachary South Date/Time Completed * 18/09/2025 12 : 30 : 00 PM" at bounding box center [538, 694] width 606 height 125
click at [119, 147] on link "Products" at bounding box center [104, 141] width 208 height 36
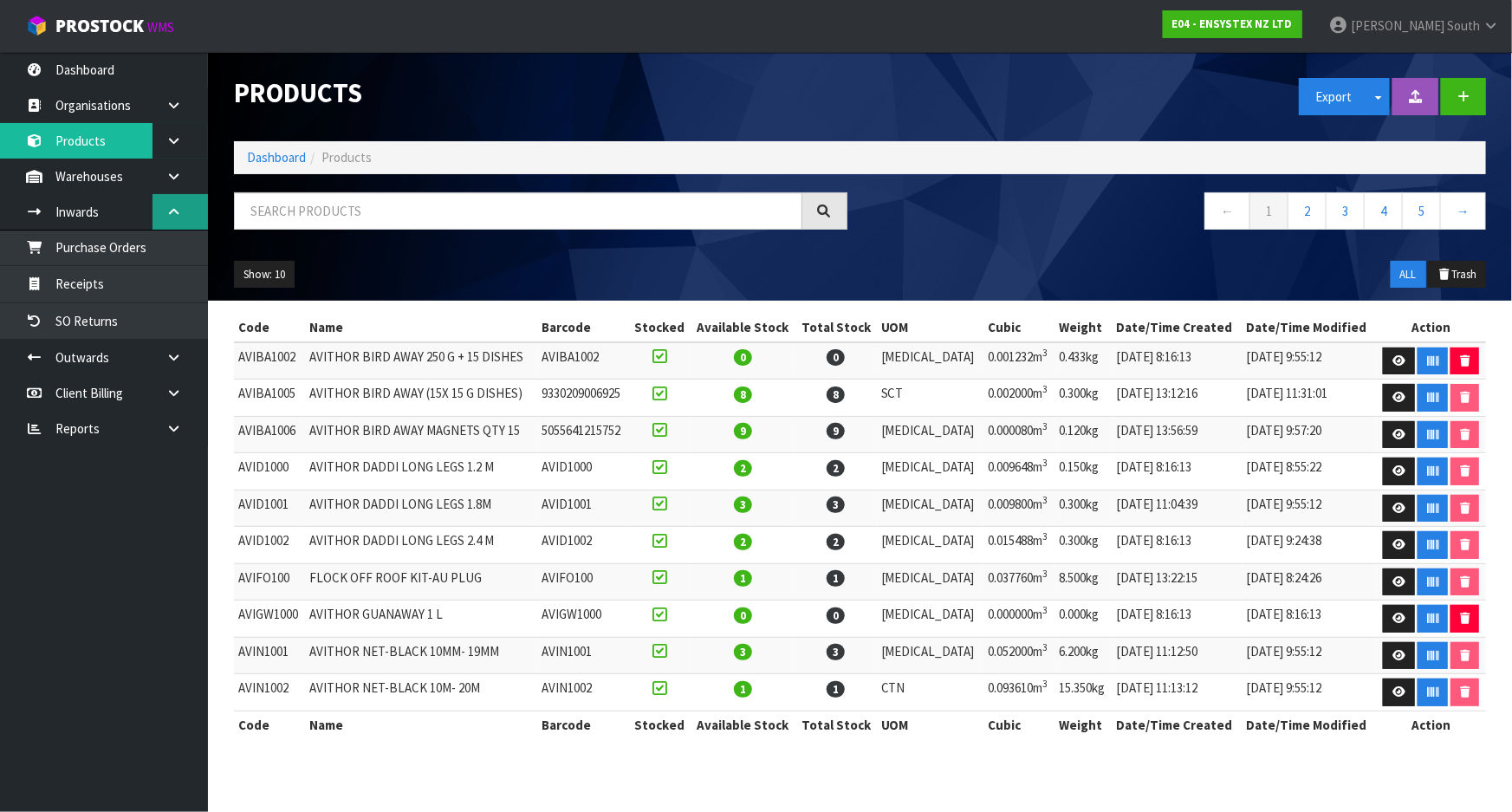
click at [175, 209] on icon at bounding box center [174, 211] width 17 height 13
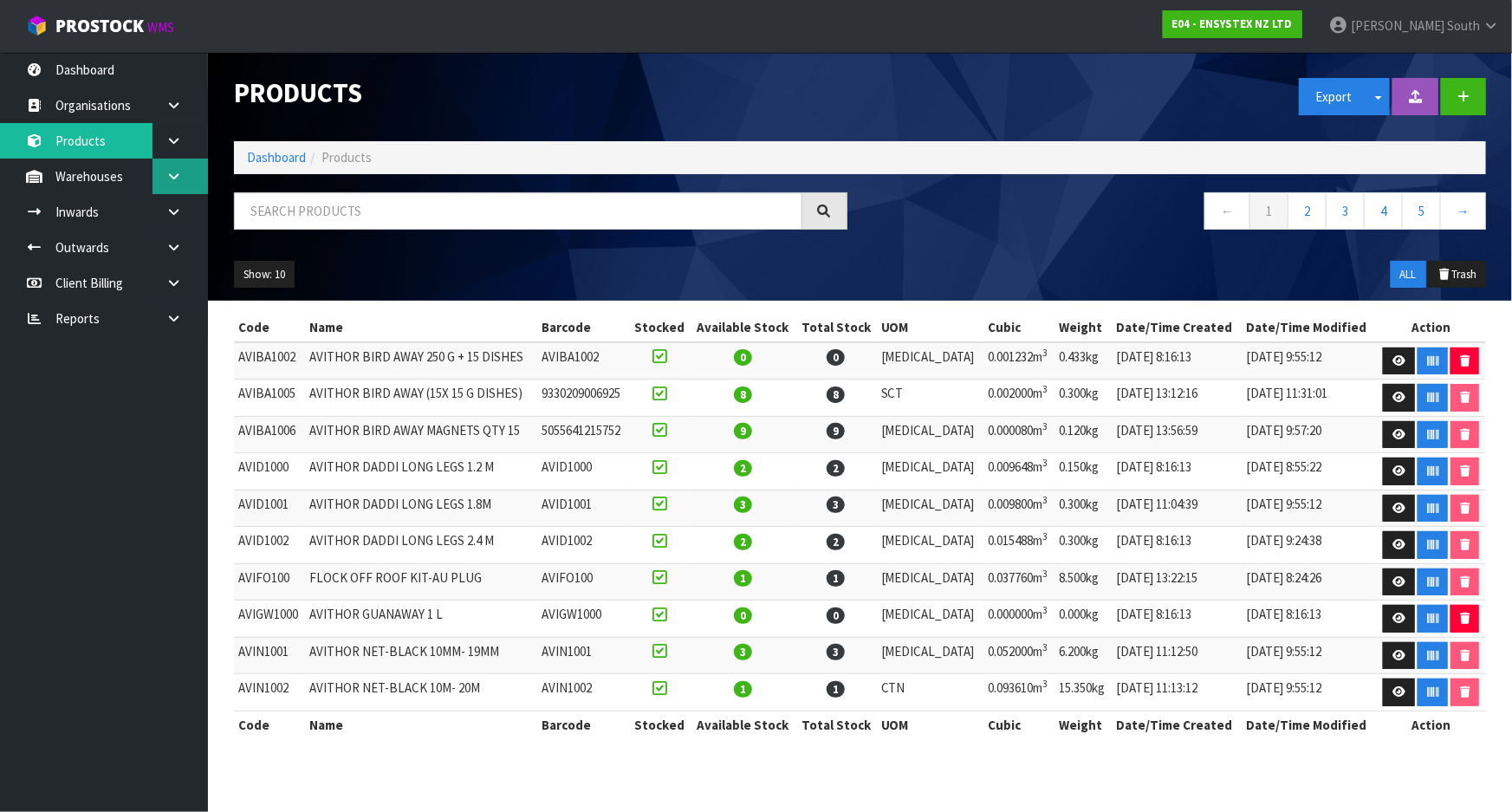
click at [175, 181] on icon at bounding box center [174, 176] width 17 height 13
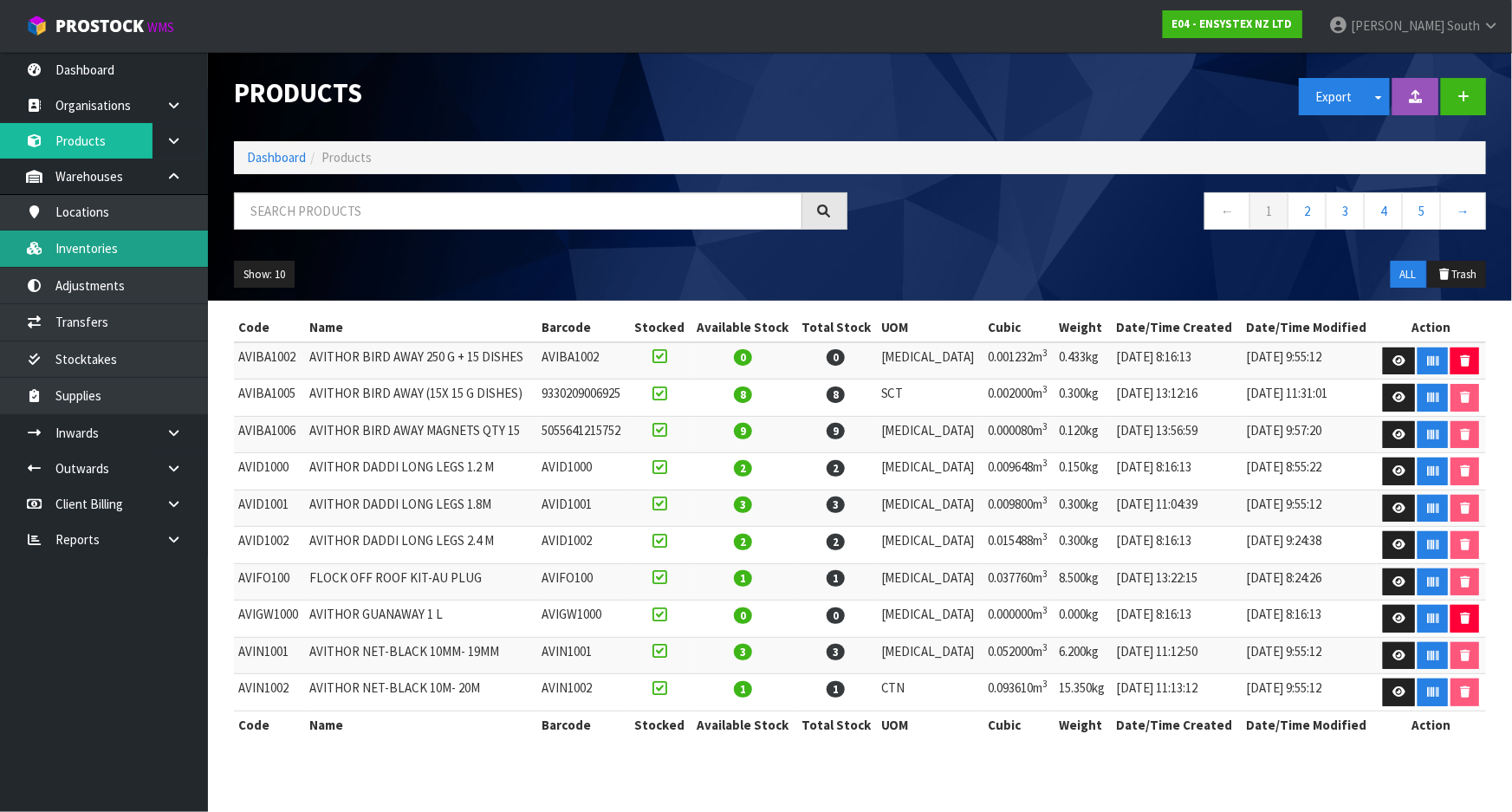
click at [131, 255] on link "Inventories" at bounding box center [104, 249] width 208 height 36
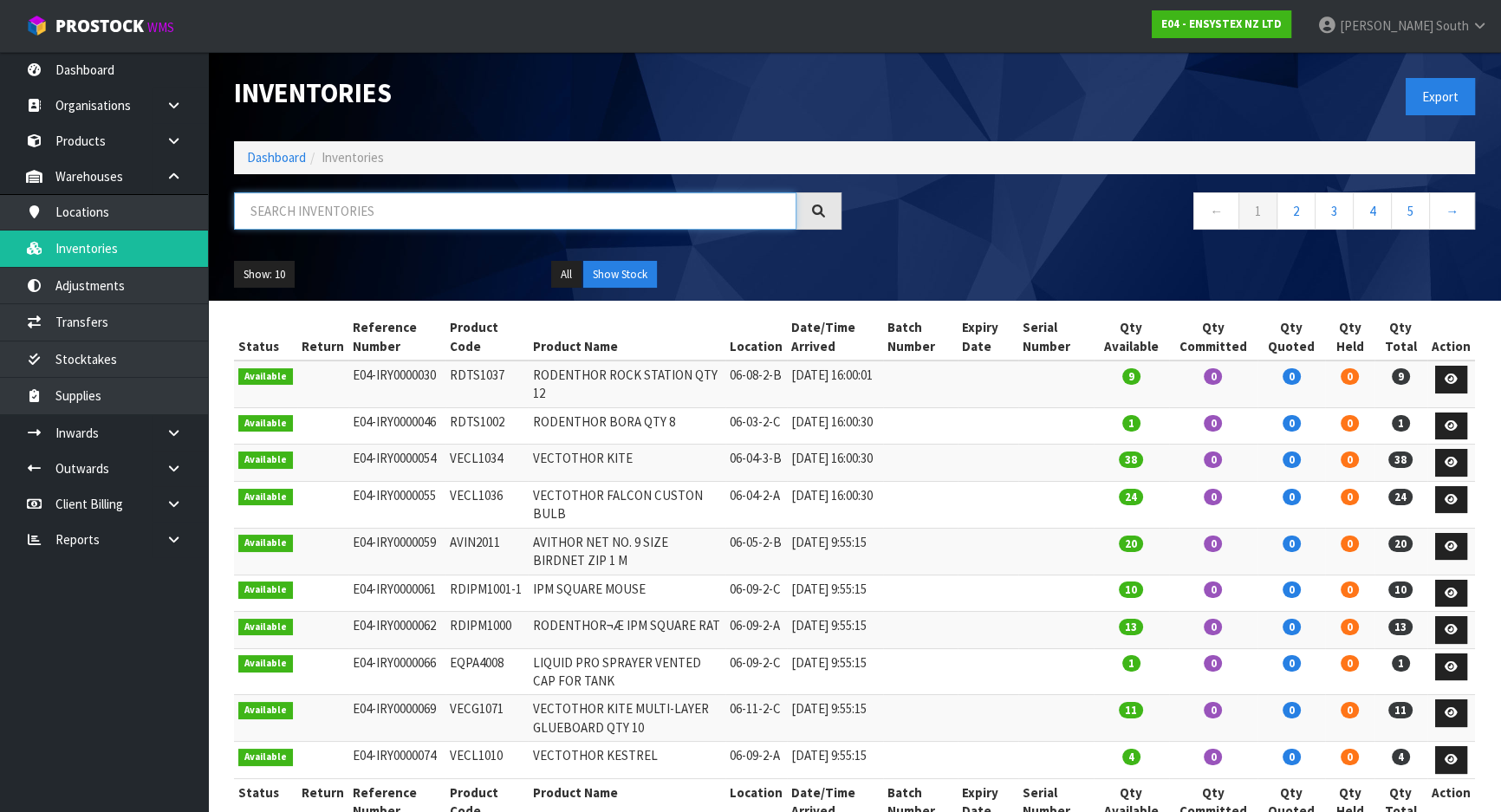
click at [407, 209] on input "text" at bounding box center [515, 211] width 563 height 37
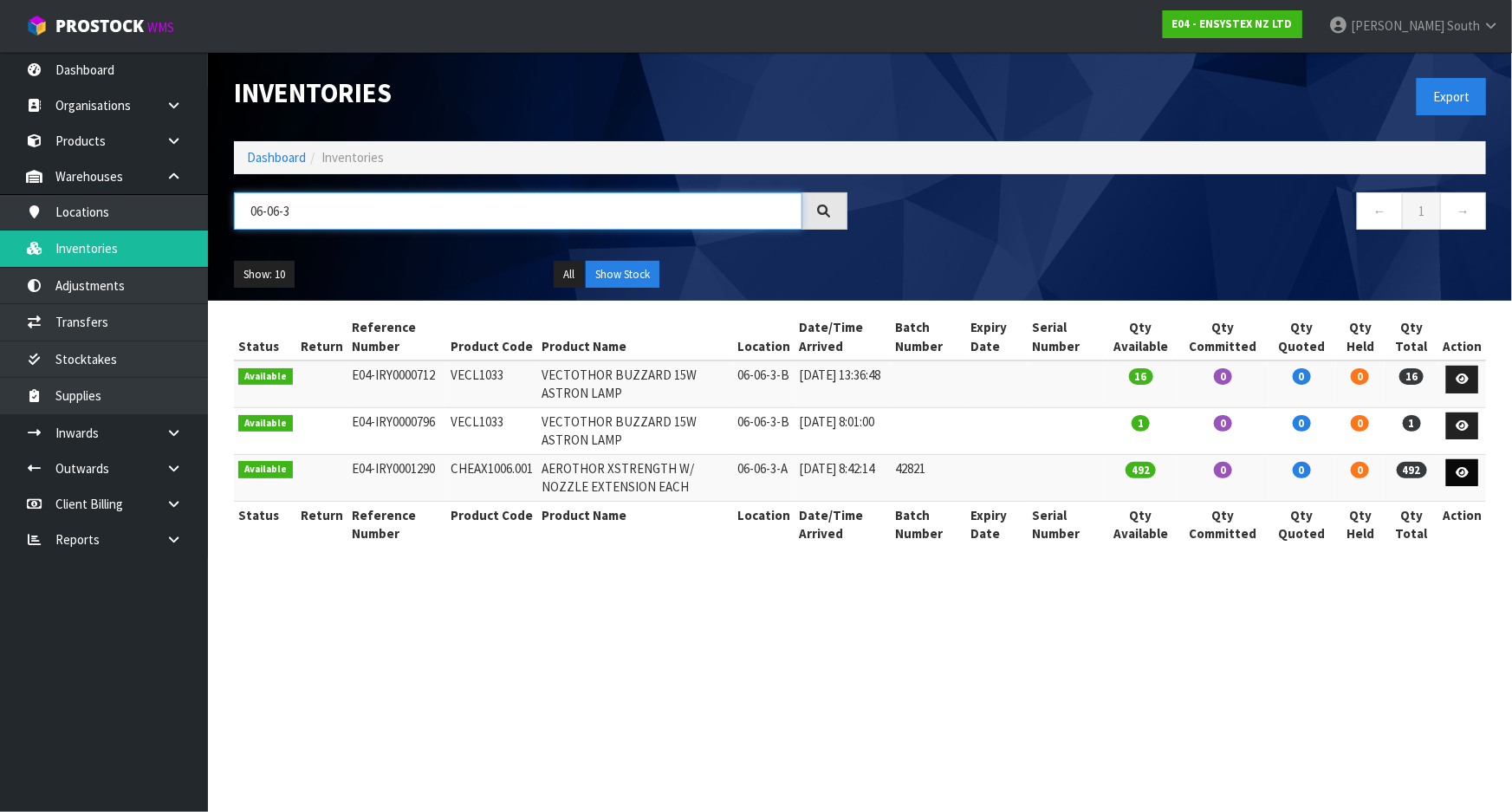
type input "06-06-3"
click at [1466, 478] on link at bounding box center [1462, 473] width 32 height 28
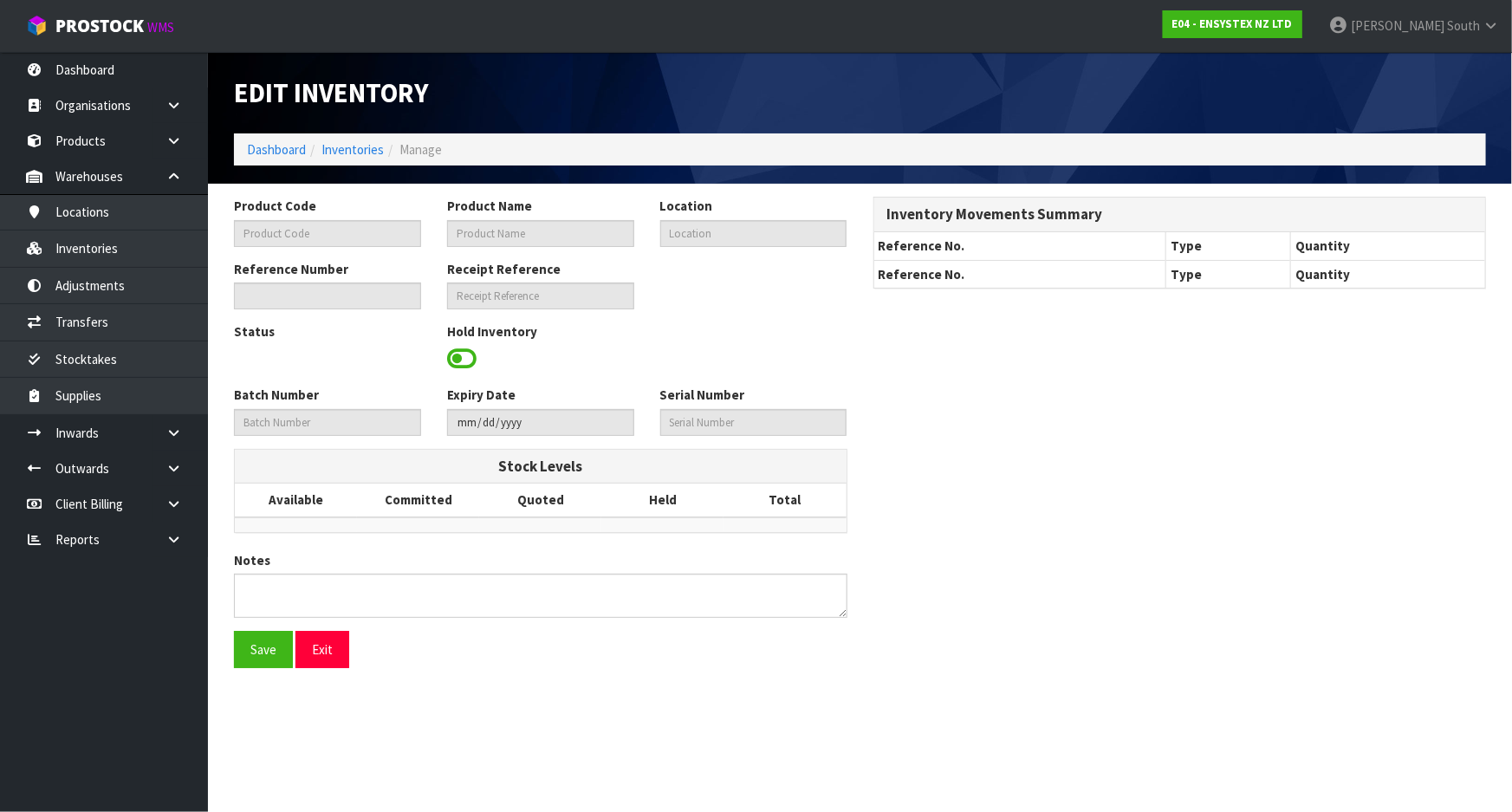
type input "CHEAX1006.001"
type input "AEROTHOR XSTRENGTH W/ NOZZLE EXTENSION EACH"
type input "06-06-3-A"
type input "E04-IRY0001290"
type input "E04-REC0000186"
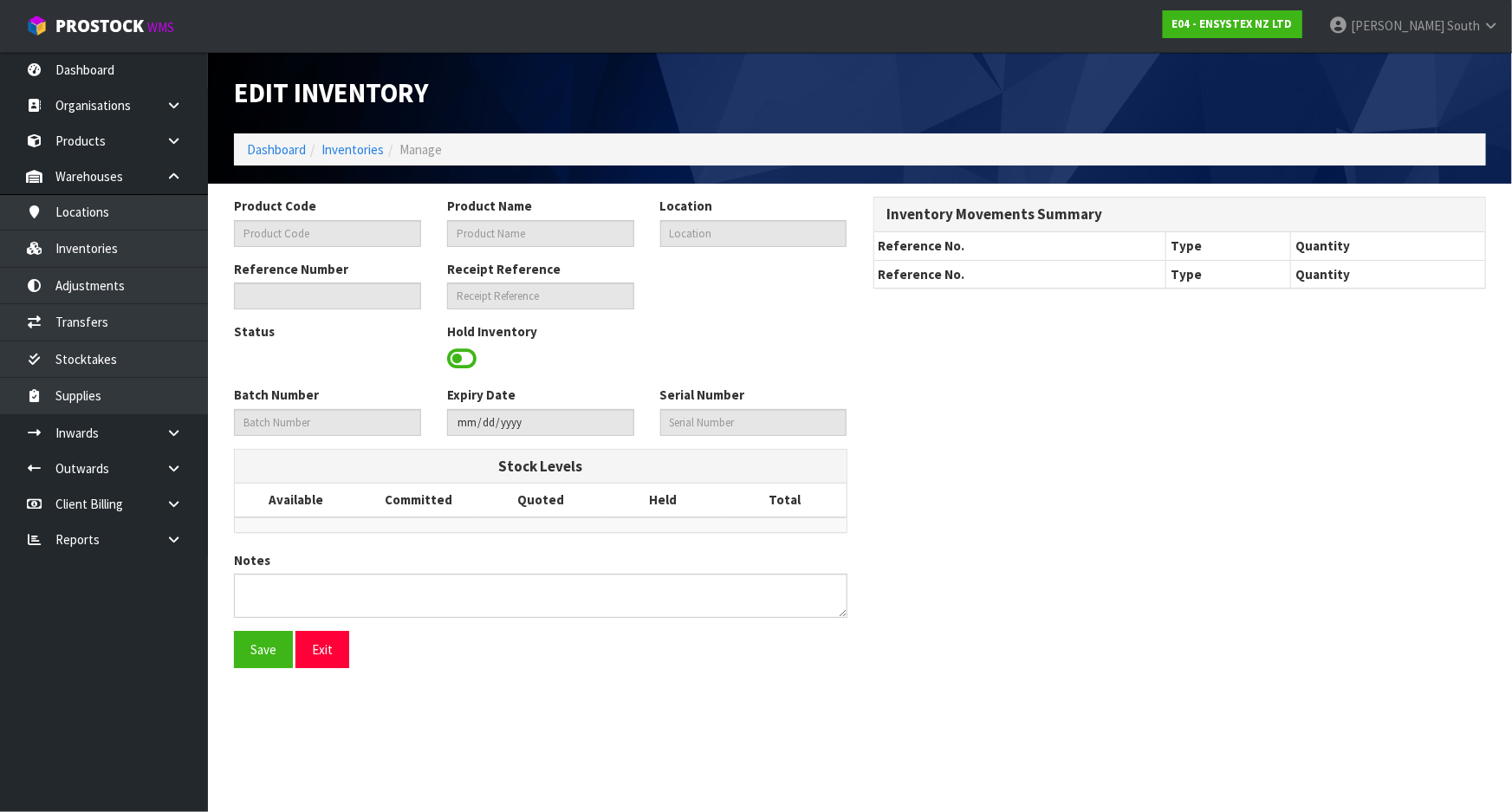
type input "42821"
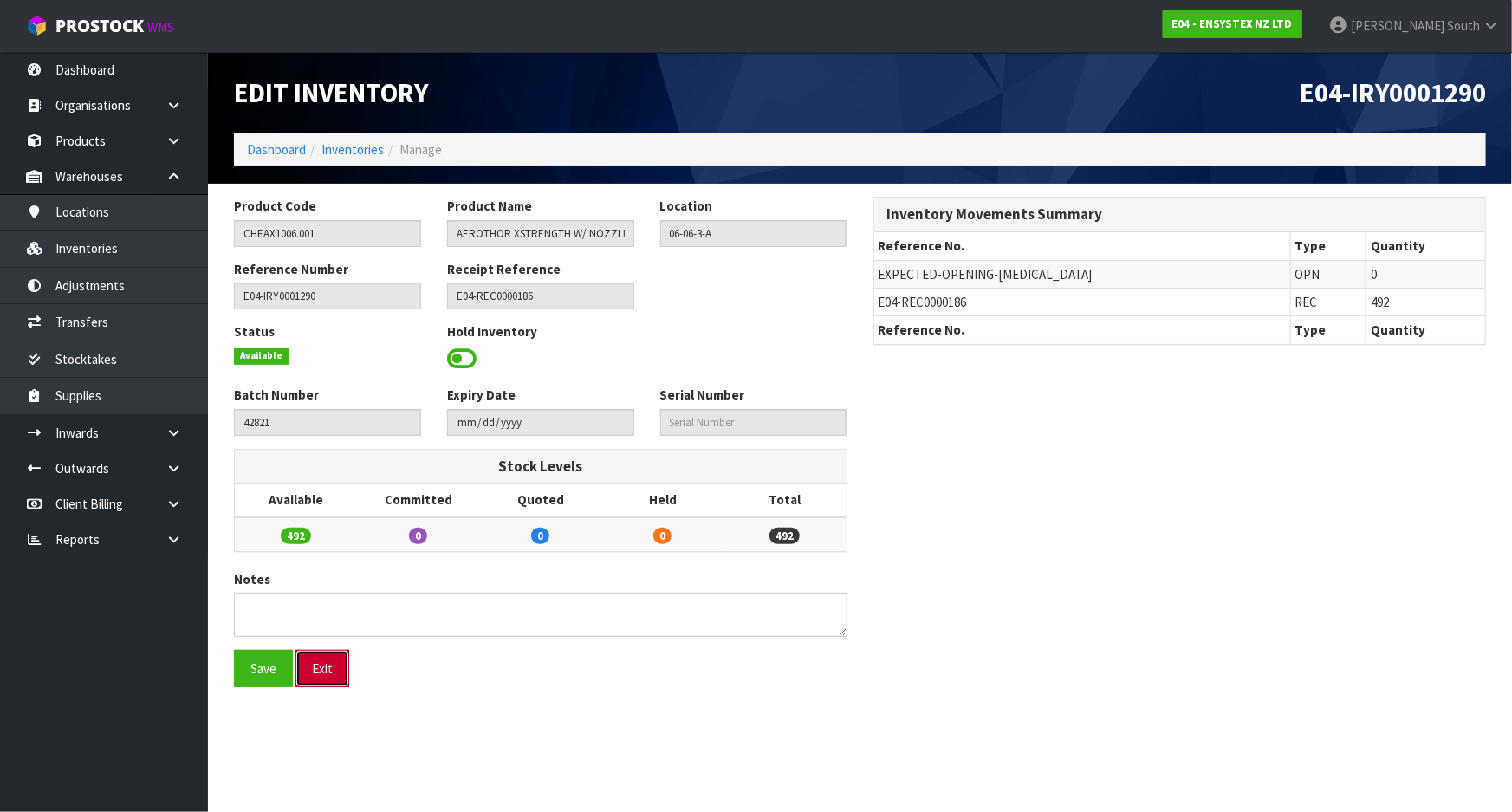
click at [315, 658] on button "Exit" at bounding box center [322, 668] width 53 height 37
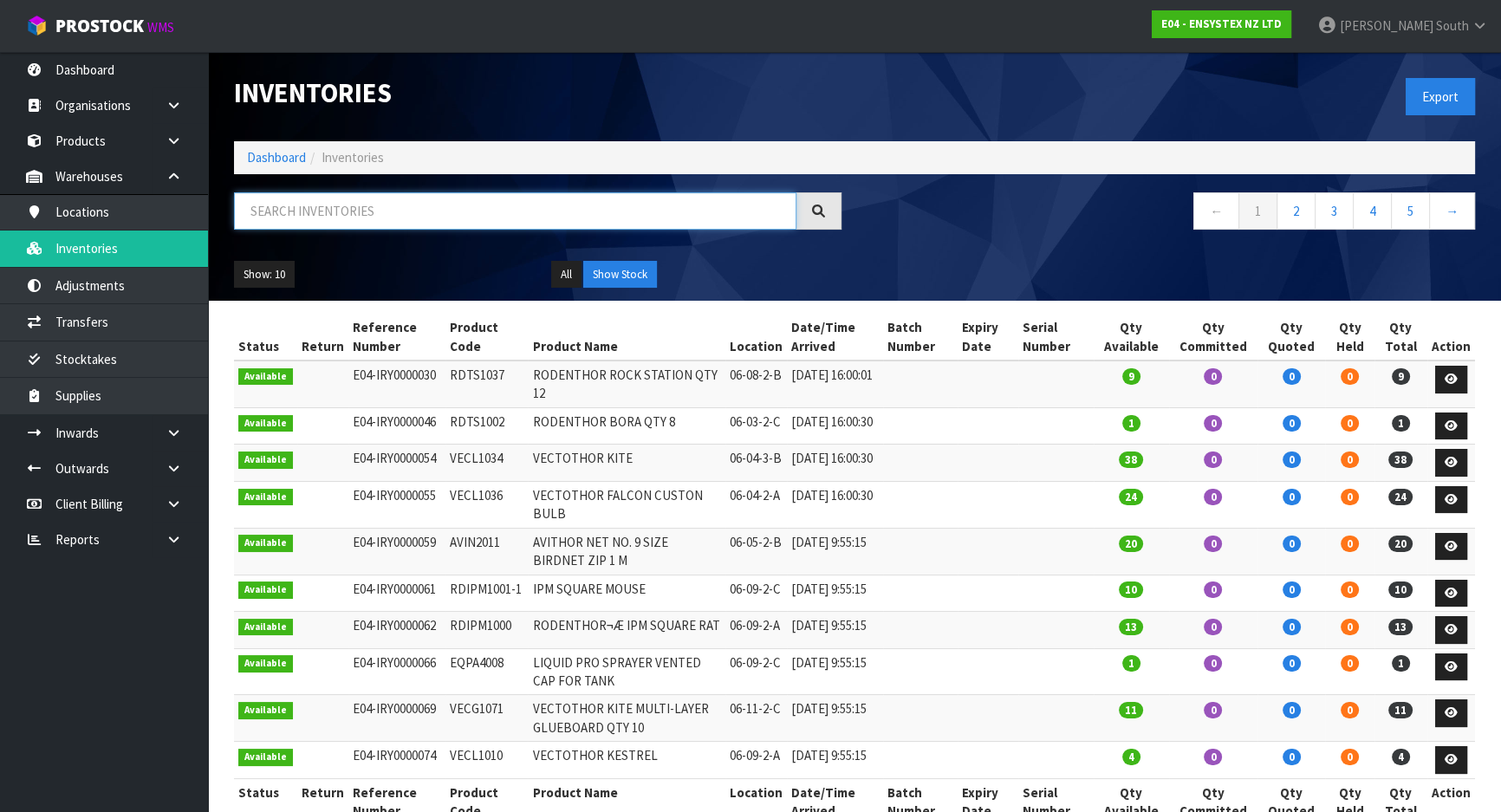
click at [399, 214] on input "text" at bounding box center [515, 211] width 563 height 37
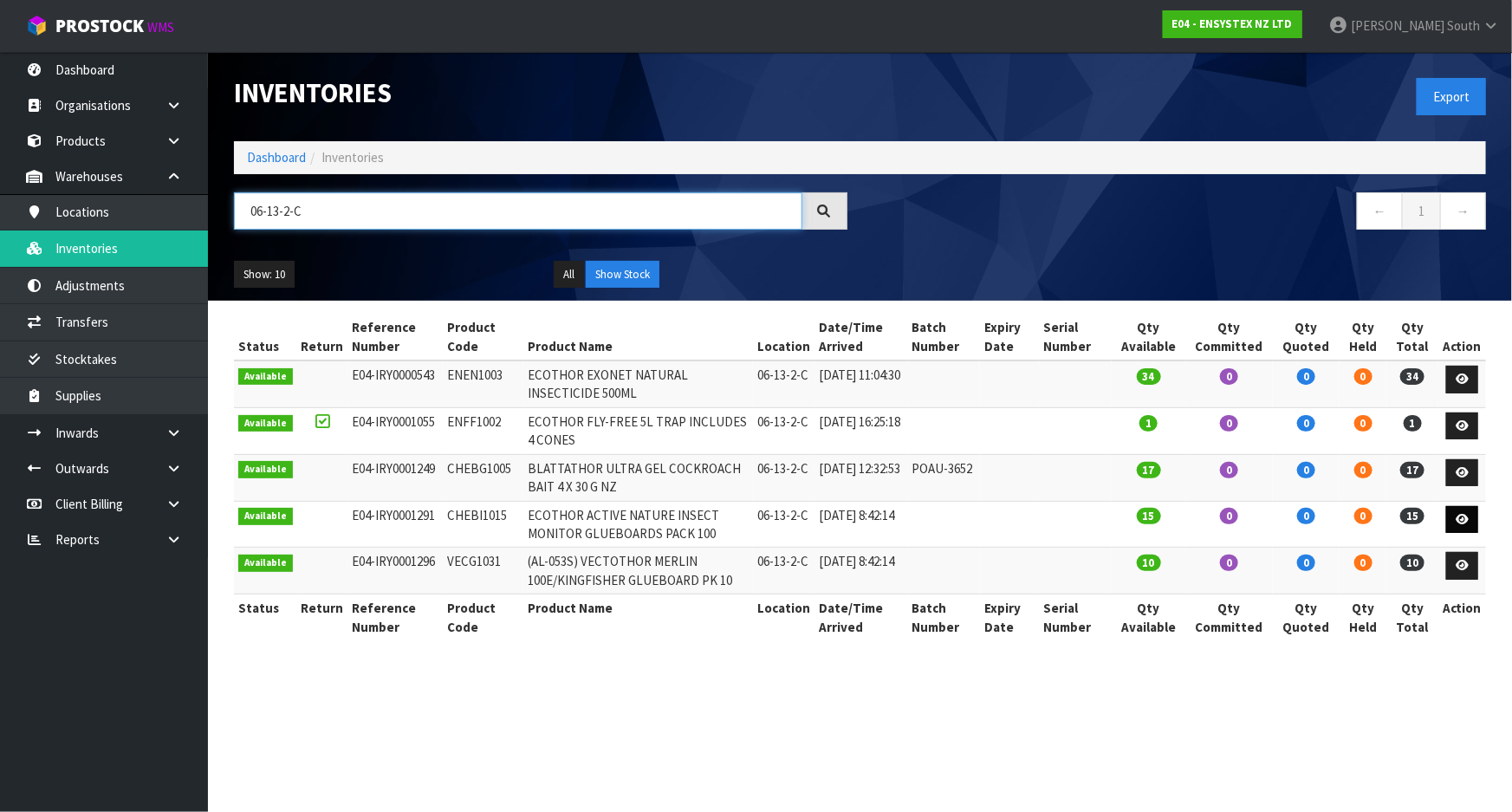
type input "06-13-2-C"
click at [1466, 521] on icon at bounding box center [1462, 519] width 13 height 11
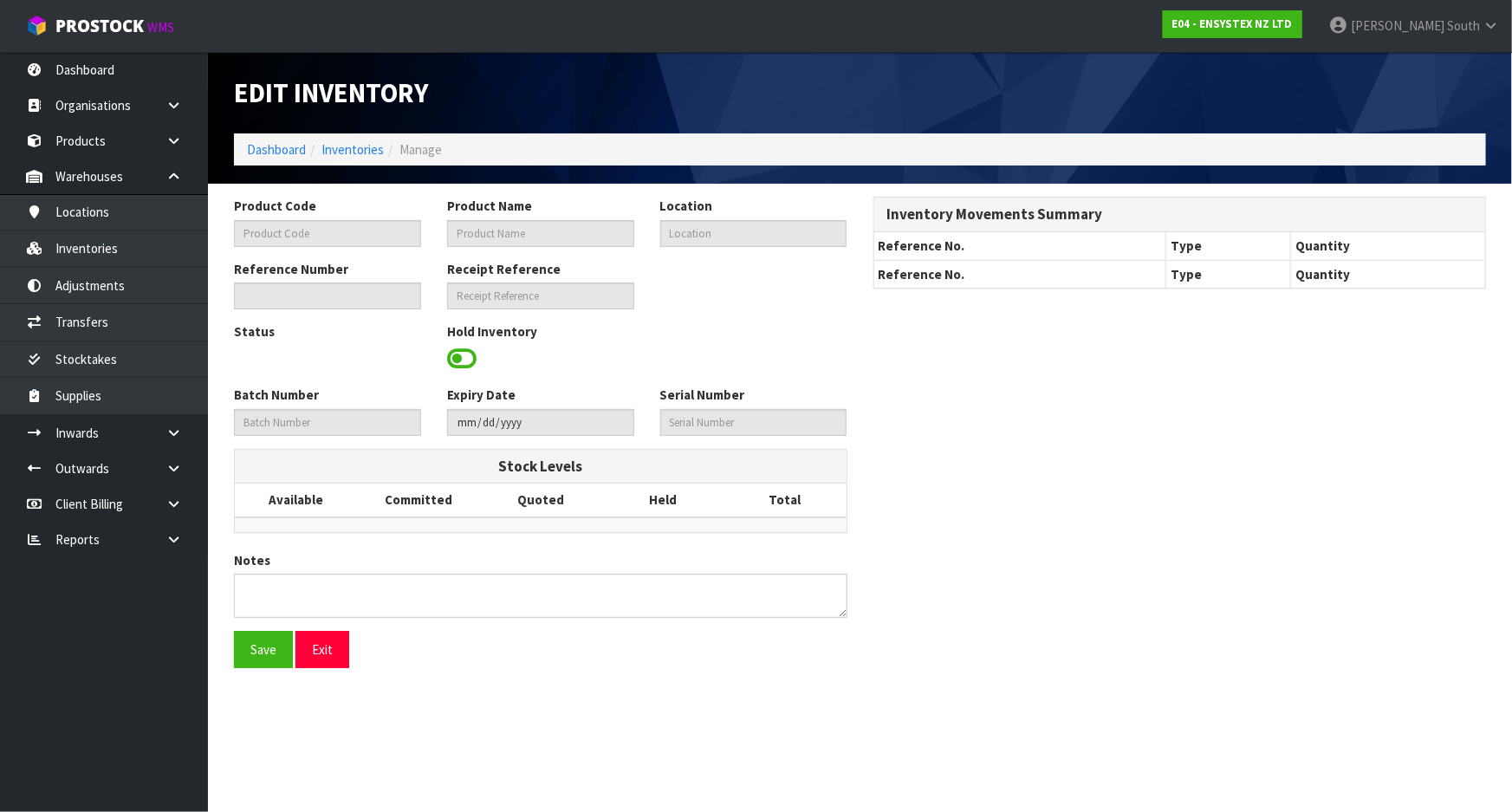
type input "CHEBI1015"
type input "ECOTHOR ACTIVE NATURE INSECT MONITOR GLUEBOARDS PACK 100"
type input "06-13-2-C"
type input "E04-IRY0001291"
type input "E04-REC0000186"
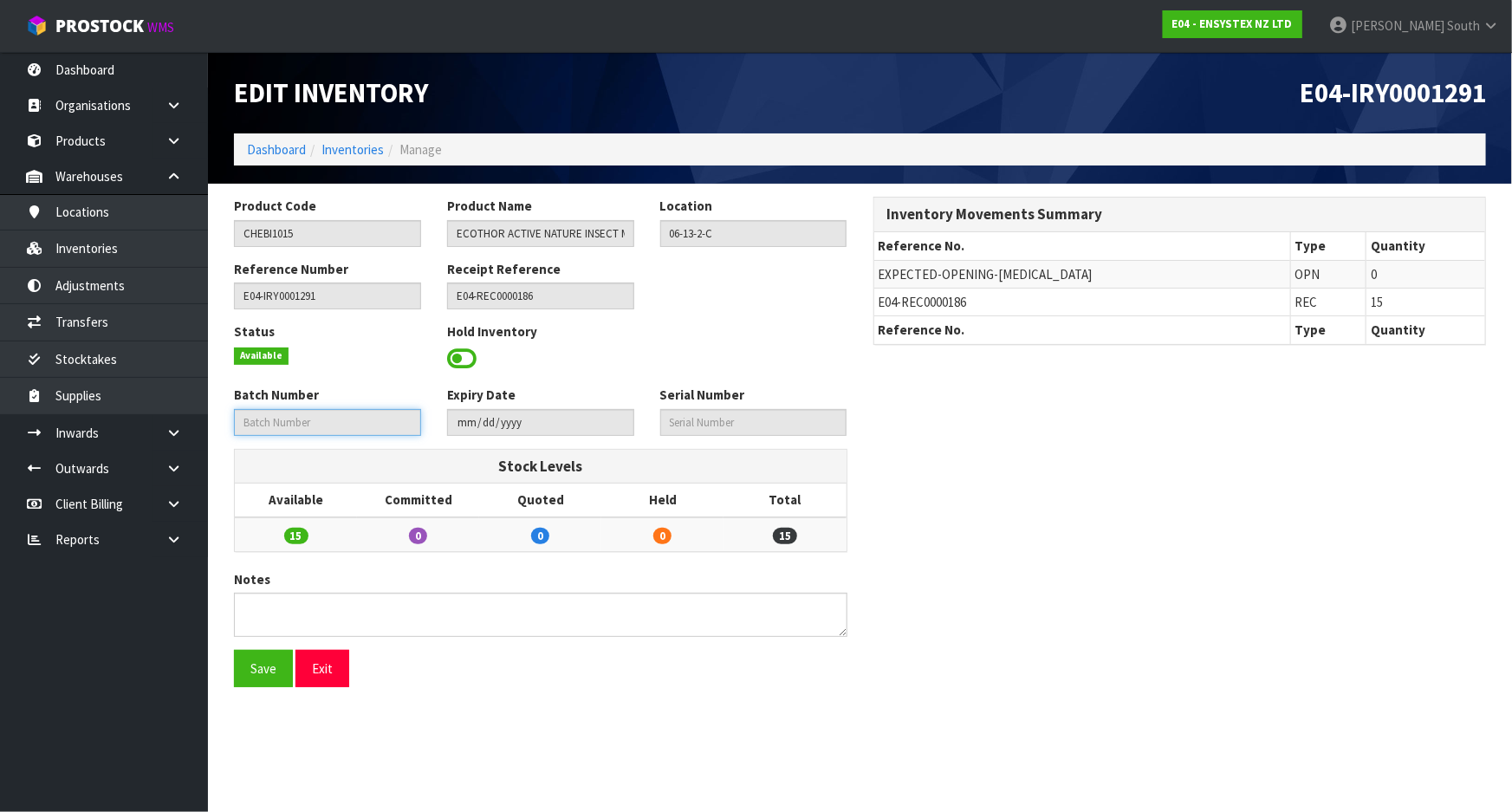
click at [346, 416] on input "text" at bounding box center [328, 421] width 188 height 27
drag, startPoint x: 321, startPoint y: 417, endPoint x: 289, endPoint y: 419, distance: 32.1
click at [307, 419] on input "text" at bounding box center [328, 421] width 188 height 27
click at [283, 419] on input "text" at bounding box center [328, 421] width 188 height 27
click at [282, 420] on input "text" at bounding box center [328, 421] width 188 height 27
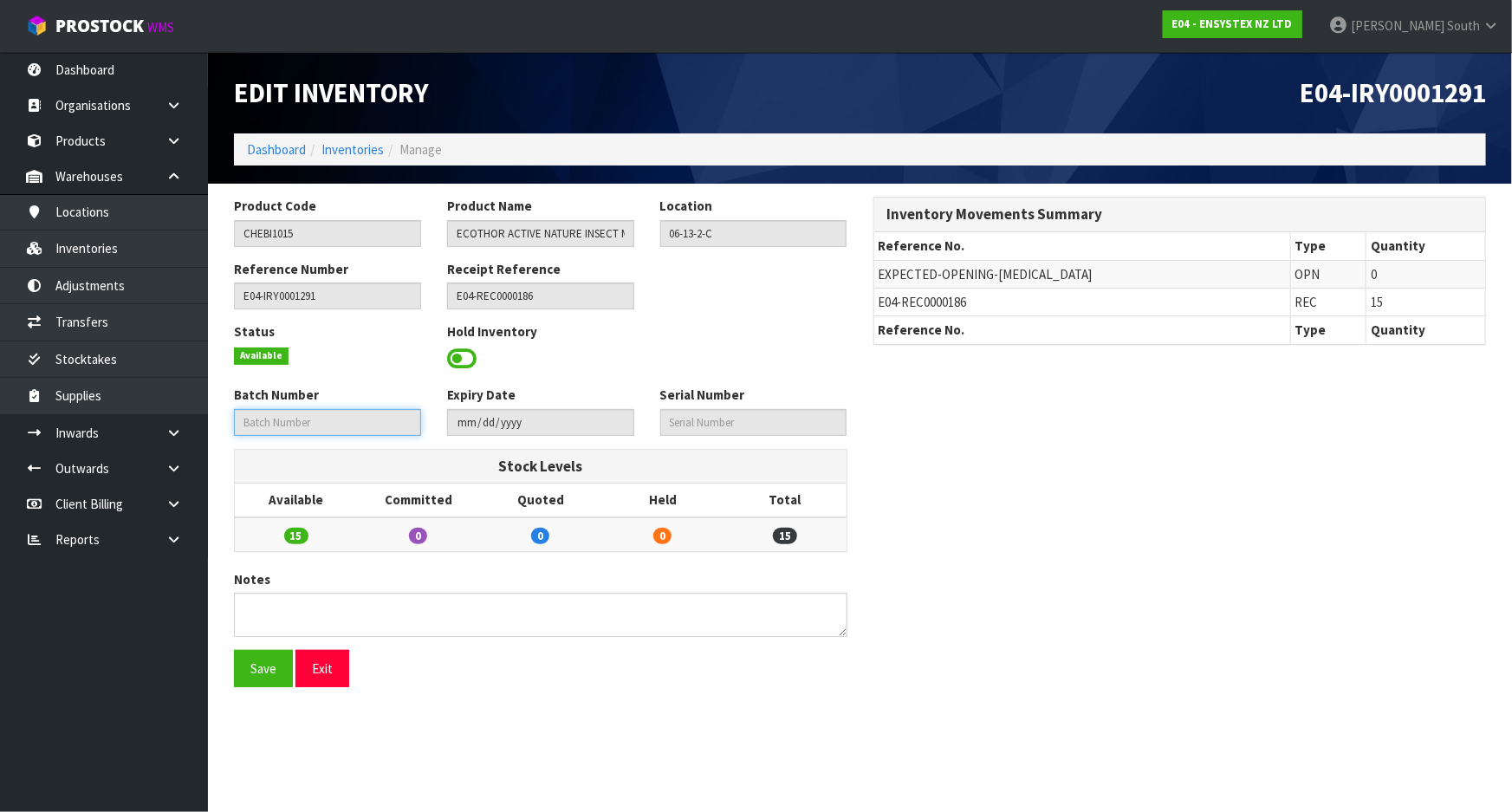
click at [282, 420] on input "text" at bounding box center [328, 421] width 188 height 27
click at [296, 425] on input "text" at bounding box center [328, 421] width 188 height 27
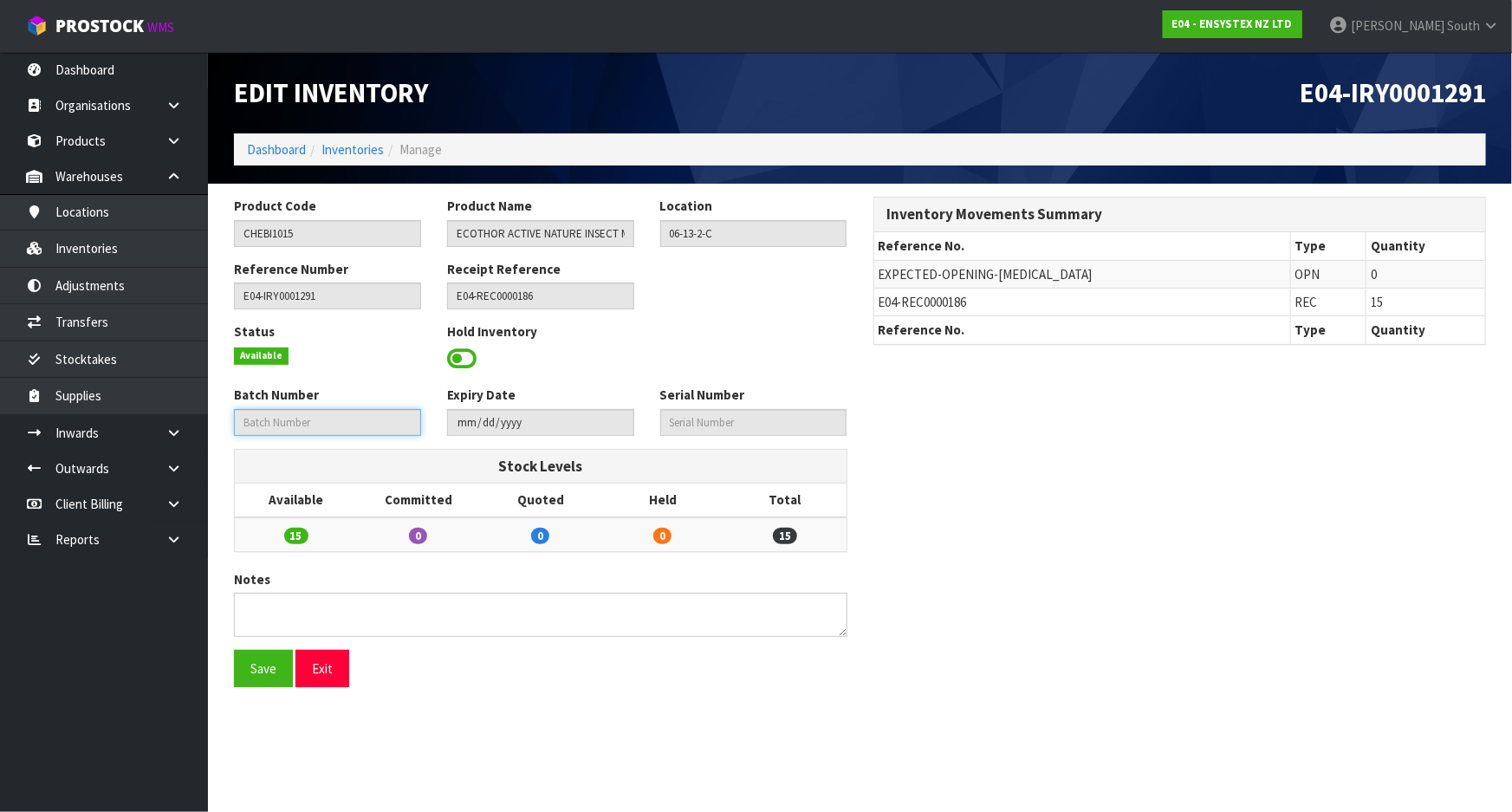
click at [296, 425] on input "text" at bounding box center [328, 421] width 188 height 27
click at [331, 678] on button "Exit" at bounding box center [322, 668] width 53 height 37
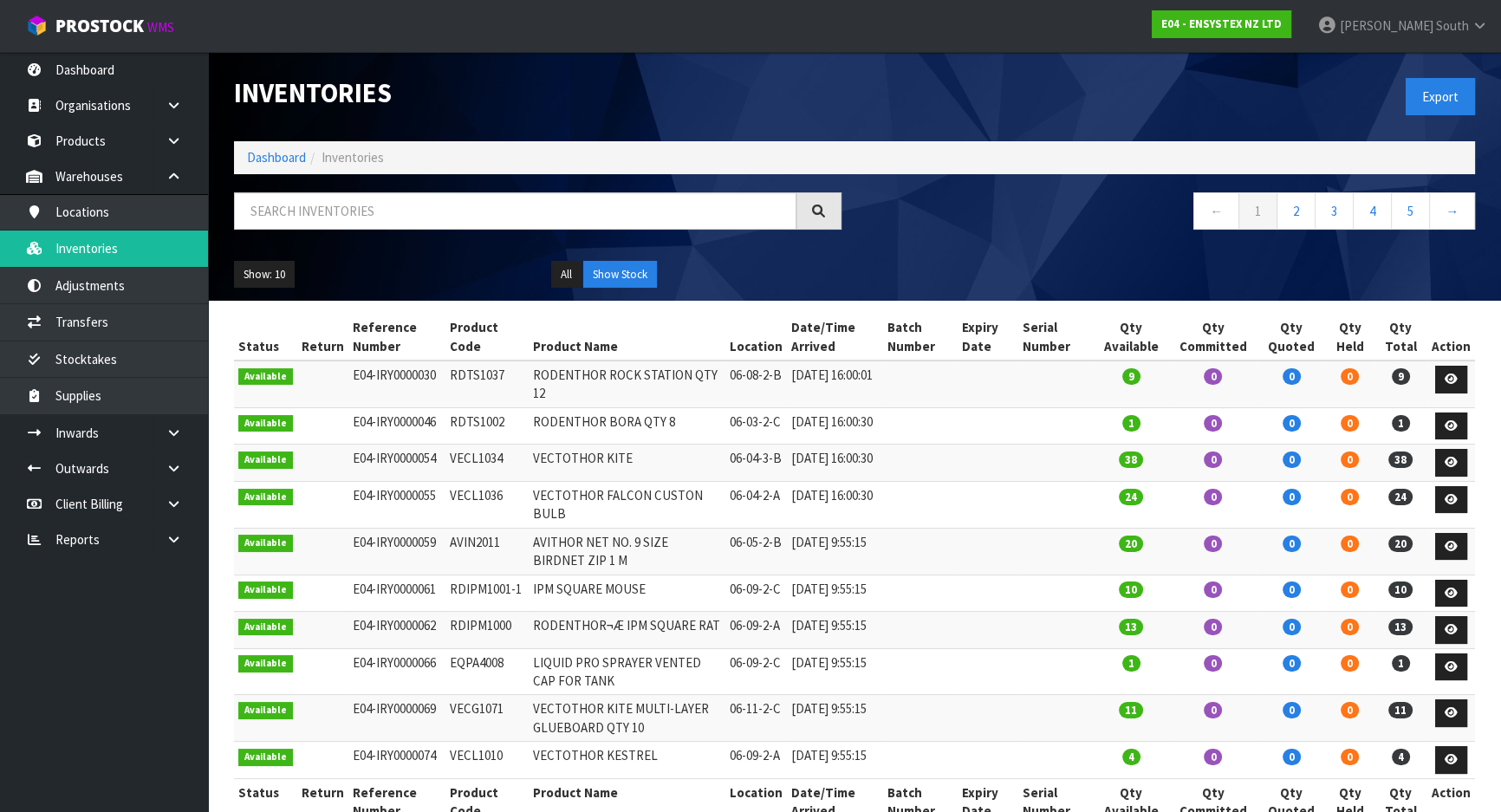
click at [395, 239] on div at bounding box center [538, 217] width 634 height 50
click at [391, 221] on input "text" at bounding box center [515, 211] width 563 height 37
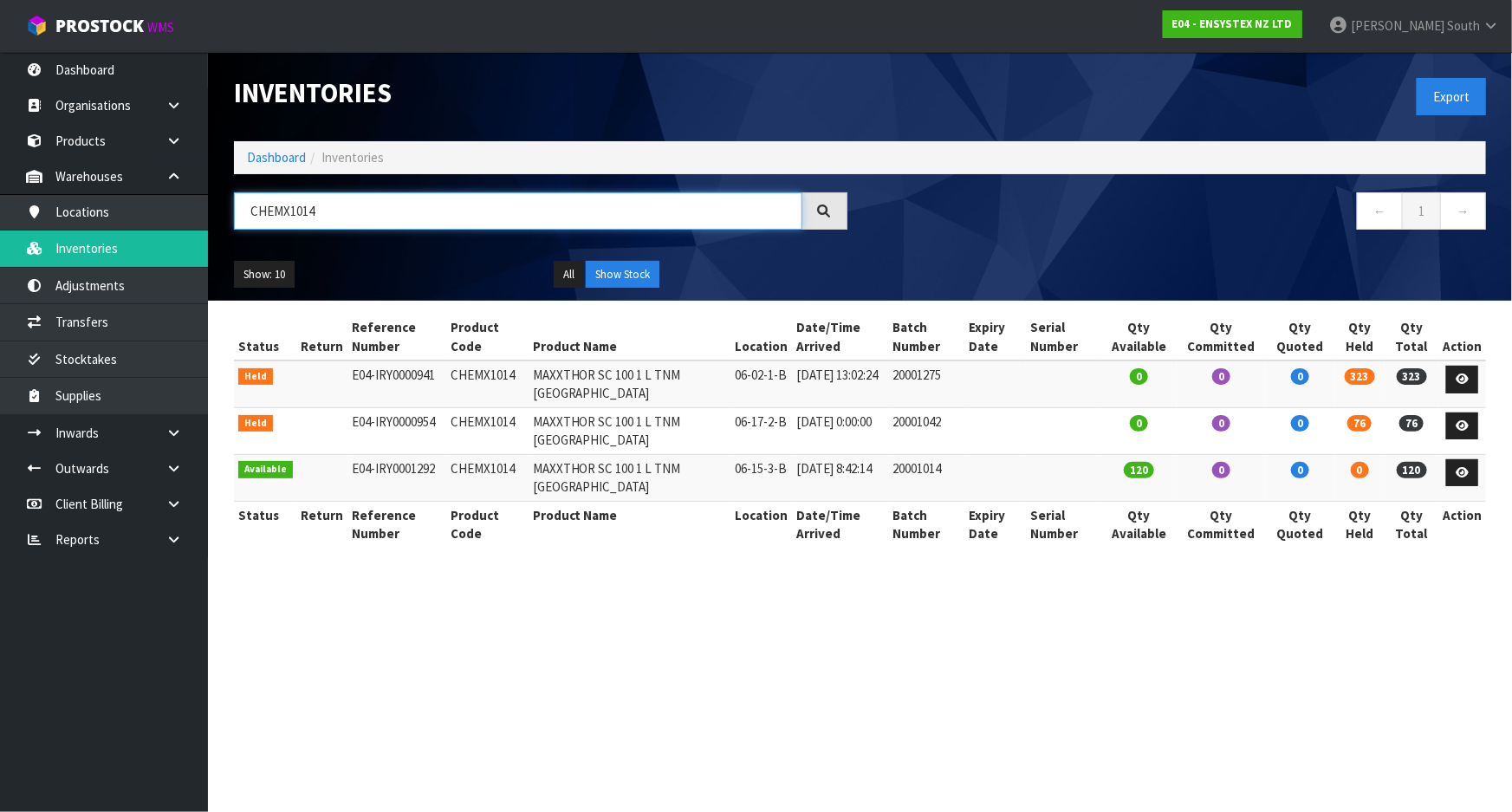
type input "CHEMX1014"
click at [699, 593] on section "Inventories Export Dashboard Inventories CHEMX1014 ← 1 → Show: 10 5 10 25 50 Al…" at bounding box center [756, 406] width 1512 height 812
click at [1473, 476] on link at bounding box center [1462, 473] width 32 height 28
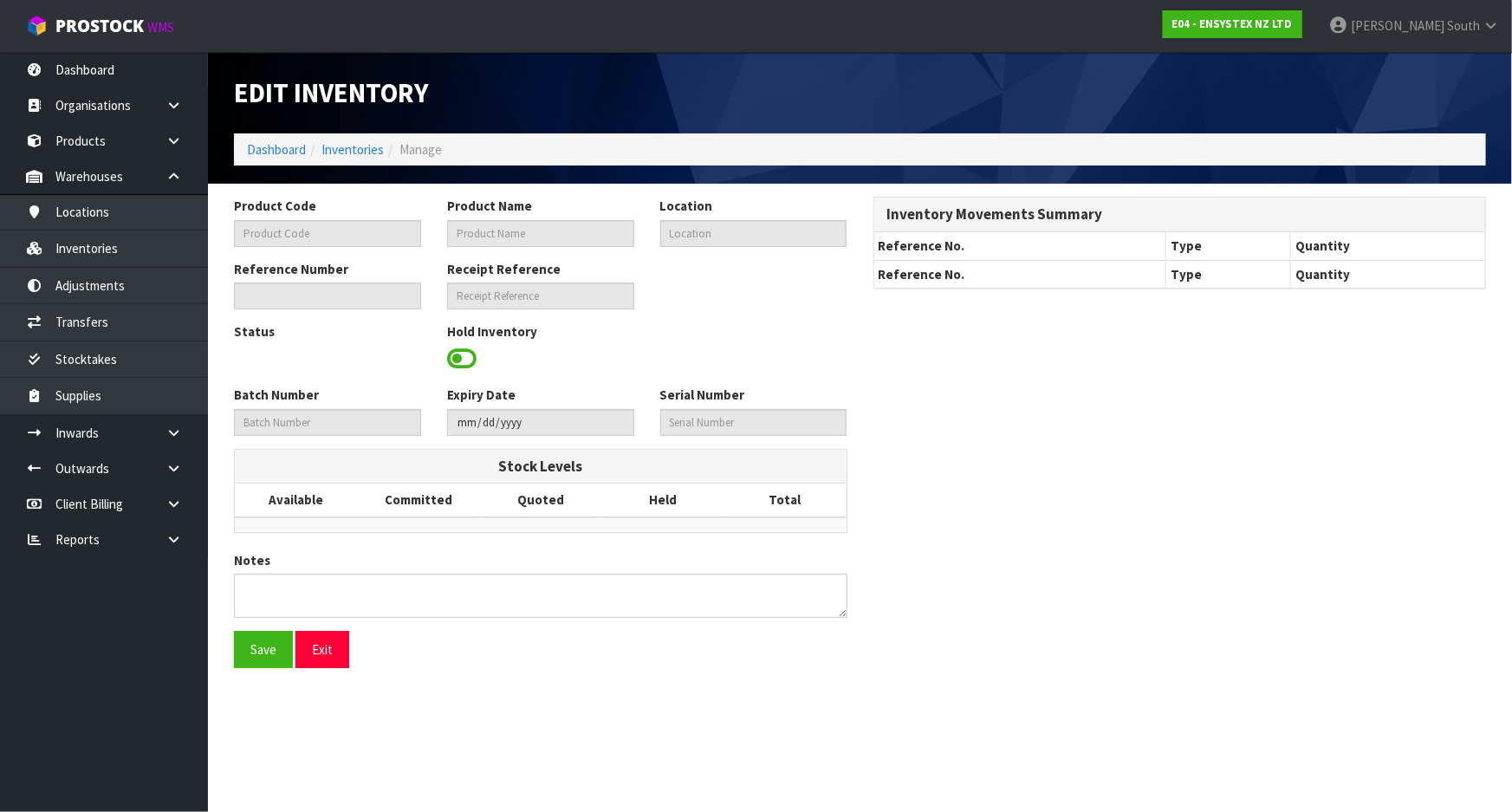
type input "CHEMX1014"
type input "MAXXTHOR SC 100 1 L TNM NZ"
type input "06-15-3-B"
type input "E04-IRY0001292"
type input "E04-REC0000186"
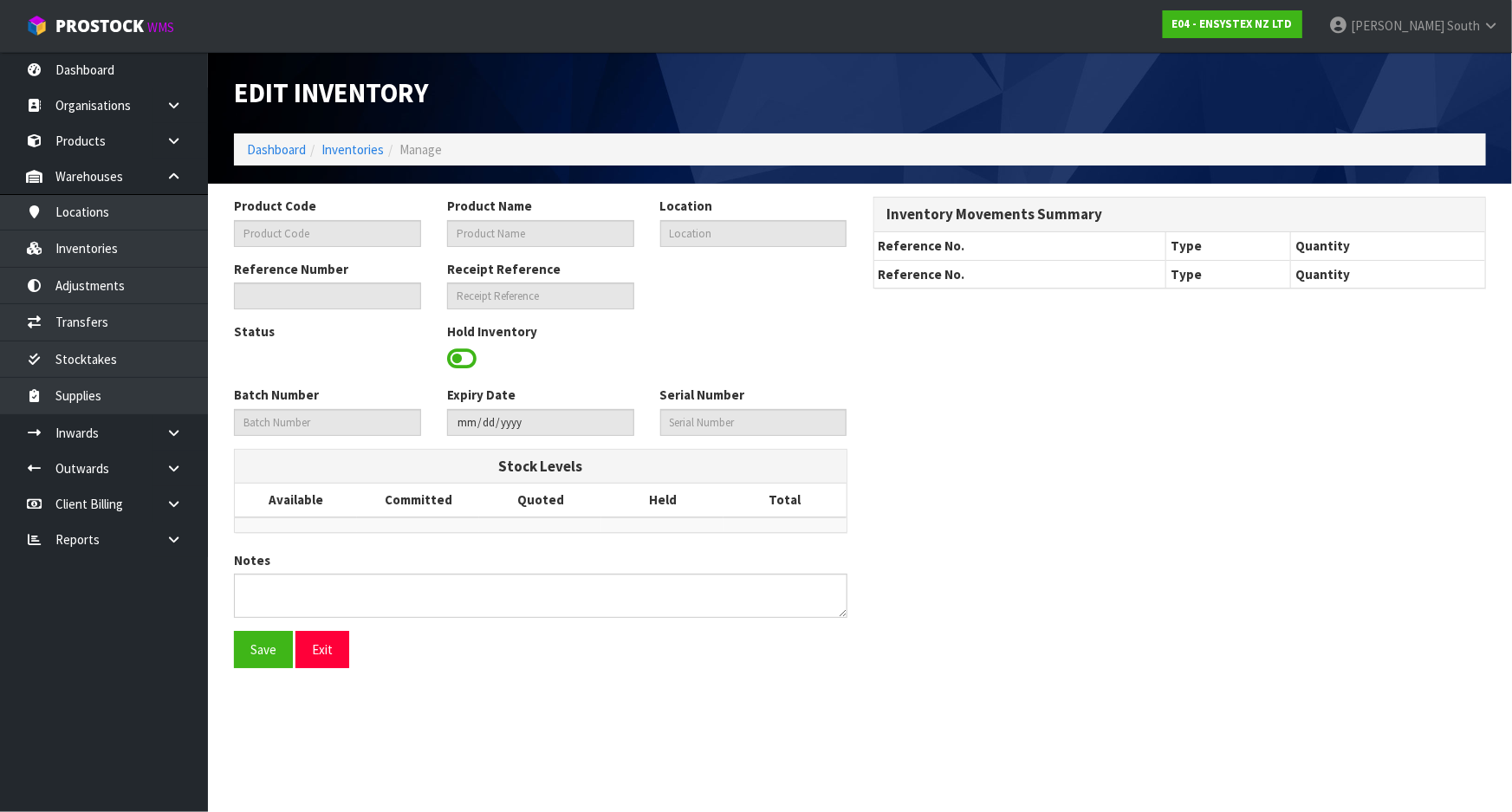
type input "20001014"
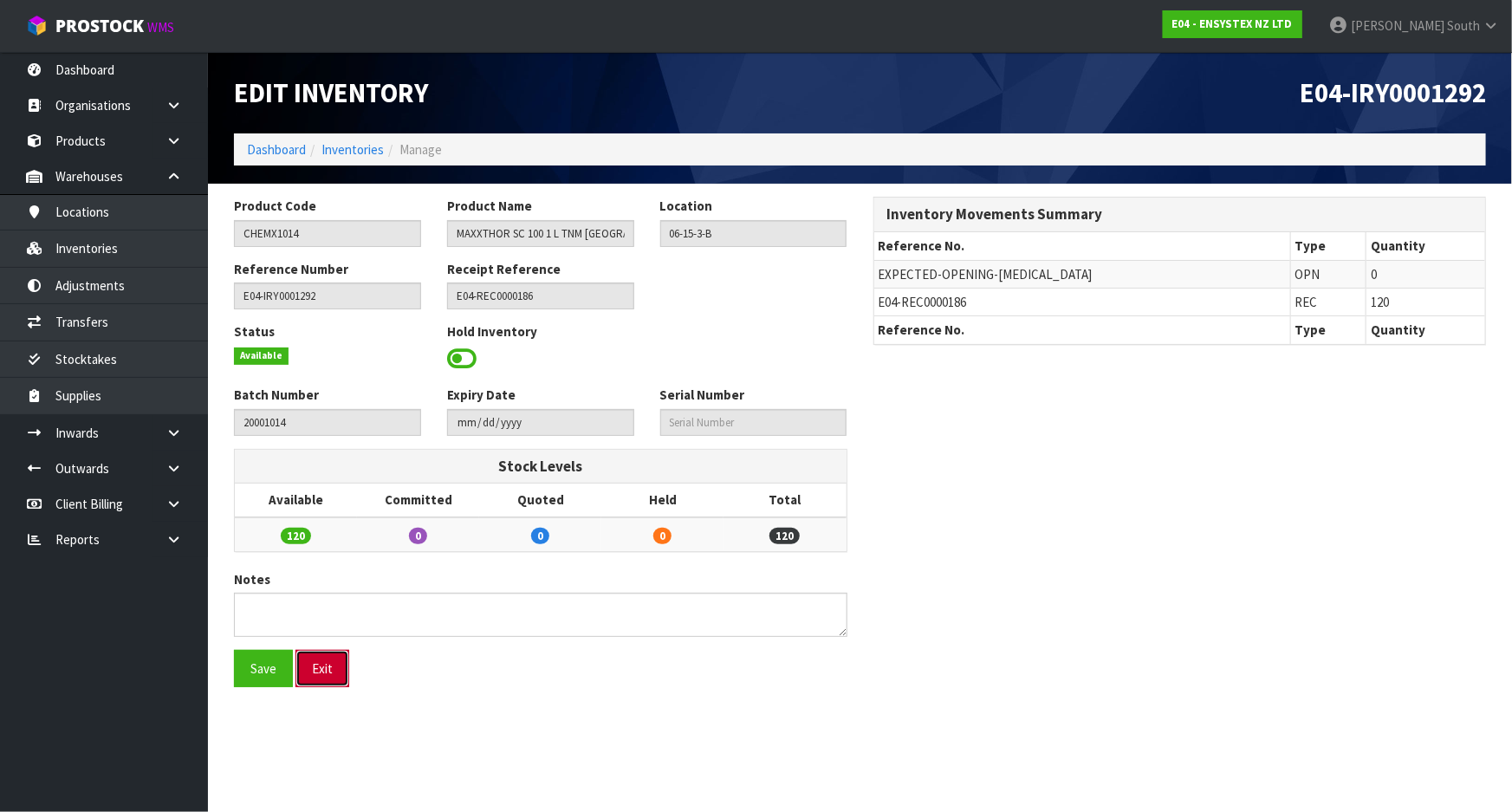
click at [332, 669] on button "Exit" at bounding box center [322, 668] width 53 height 37
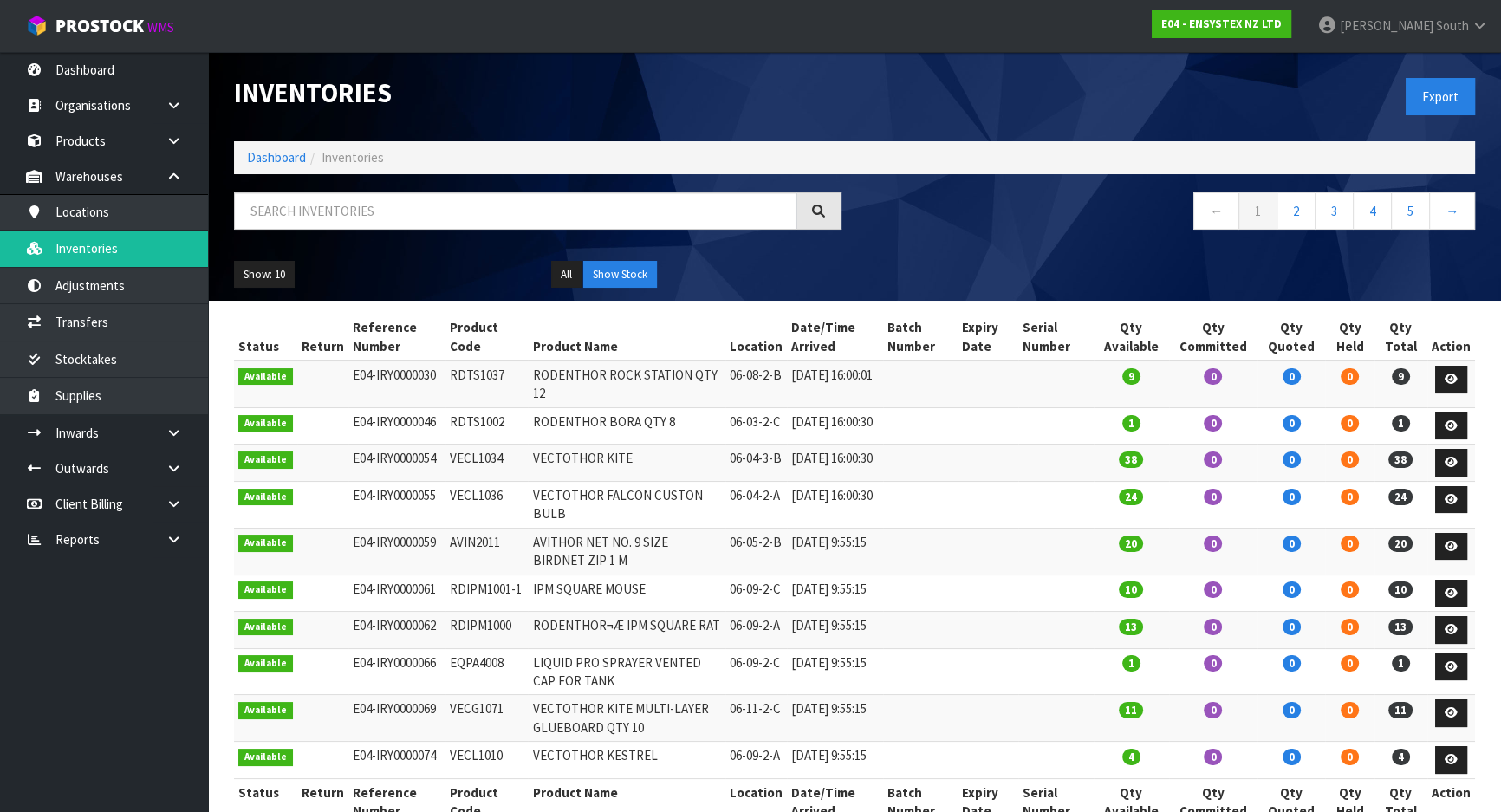
click at [1117, 192] on nav "← 1 2 3 4 5 →" at bounding box center [1170, 213] width 607 height 42
click at [404, 207] on input "text" at bounding box center [515, 211] width 563 height 37
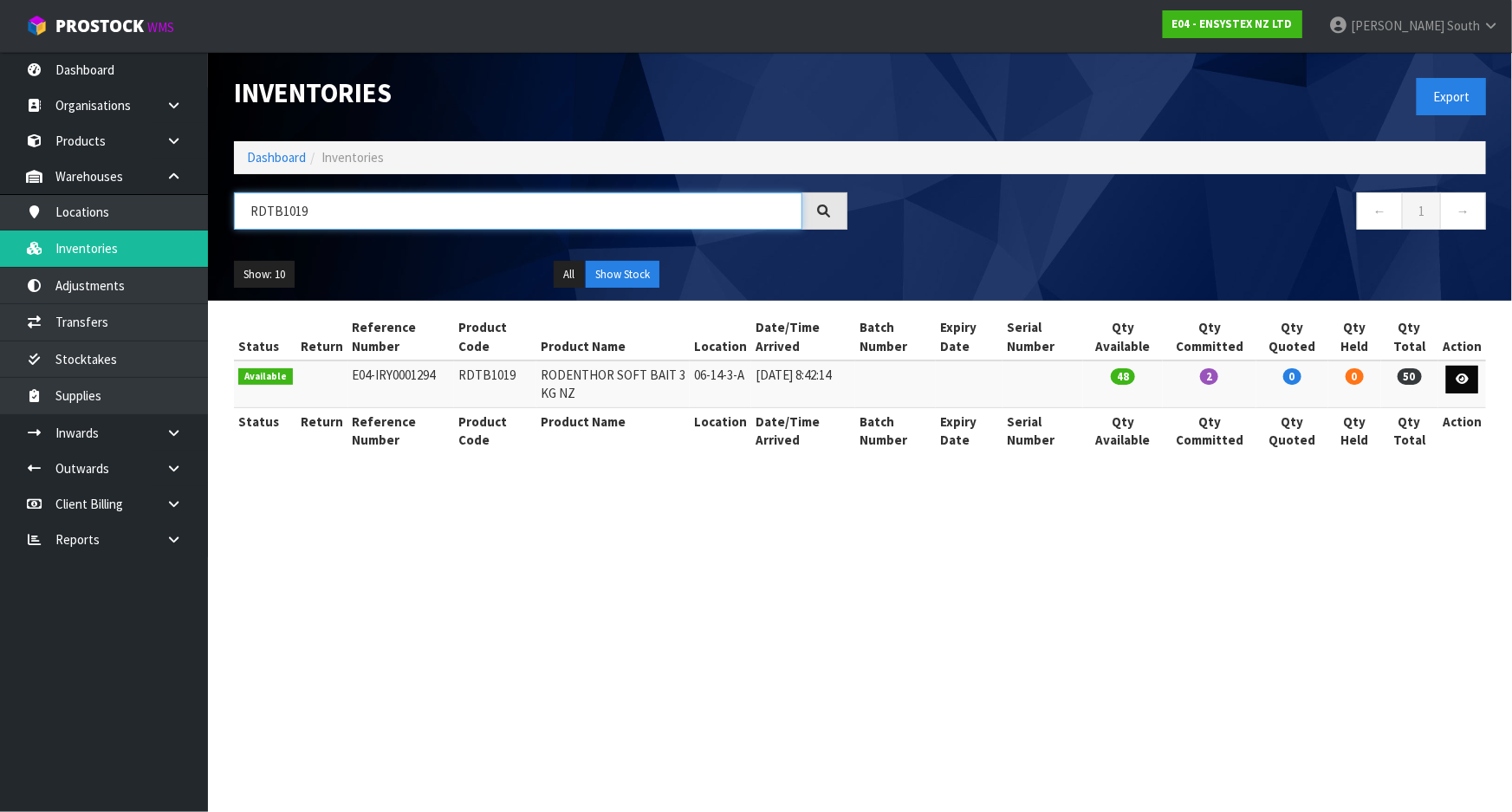
type input "RDTB1019"
click at [1455, 379] on link at bounding box center [1462, 379] width 32 height 28
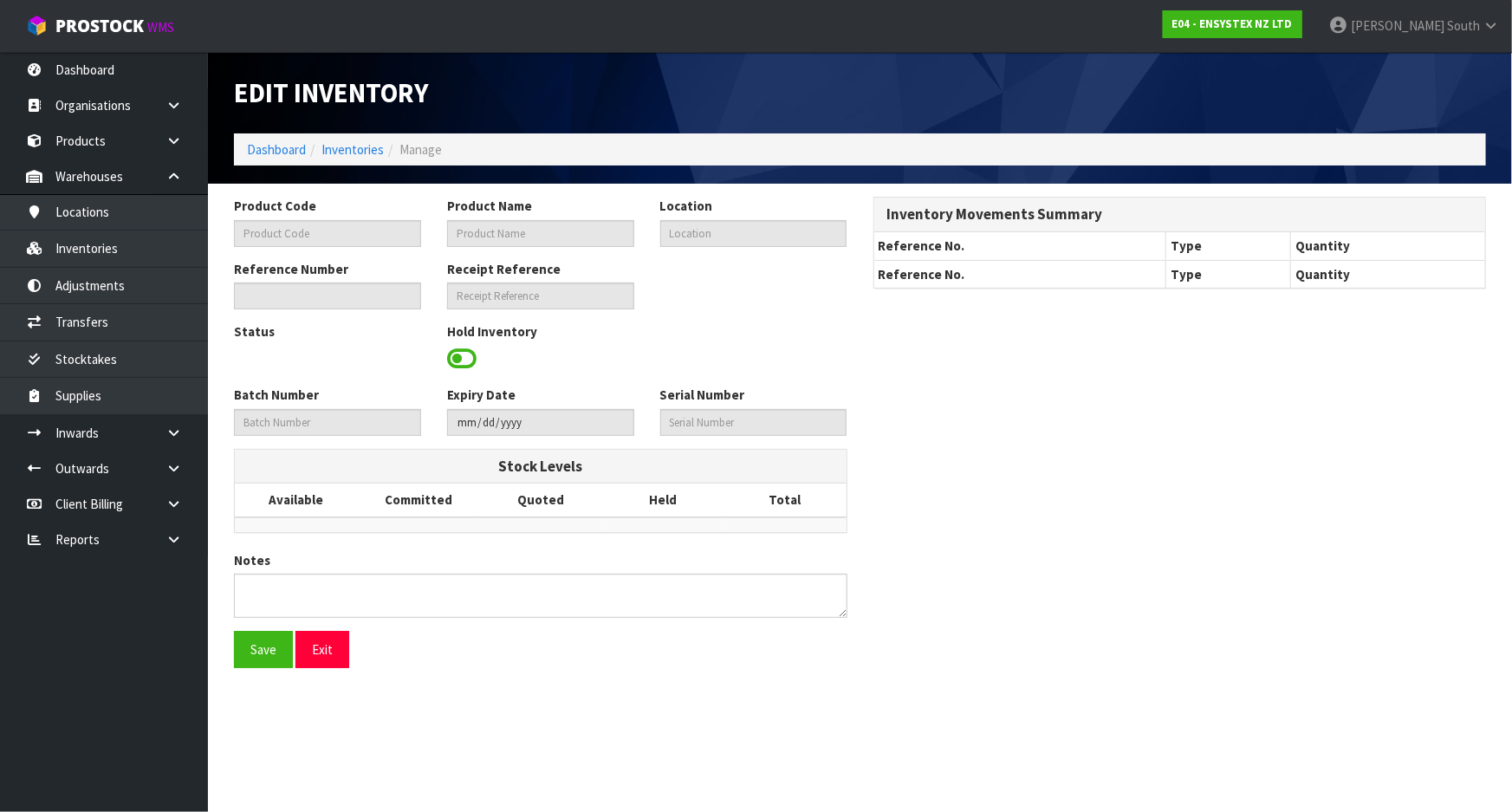
type input "RDTB1019"
type input "RODENTHOR SOFT BAIT 3 KG NZ"
type input "06-14-3-A"
type input "E04-IRY0001294"
type input "E04-REC0000186"
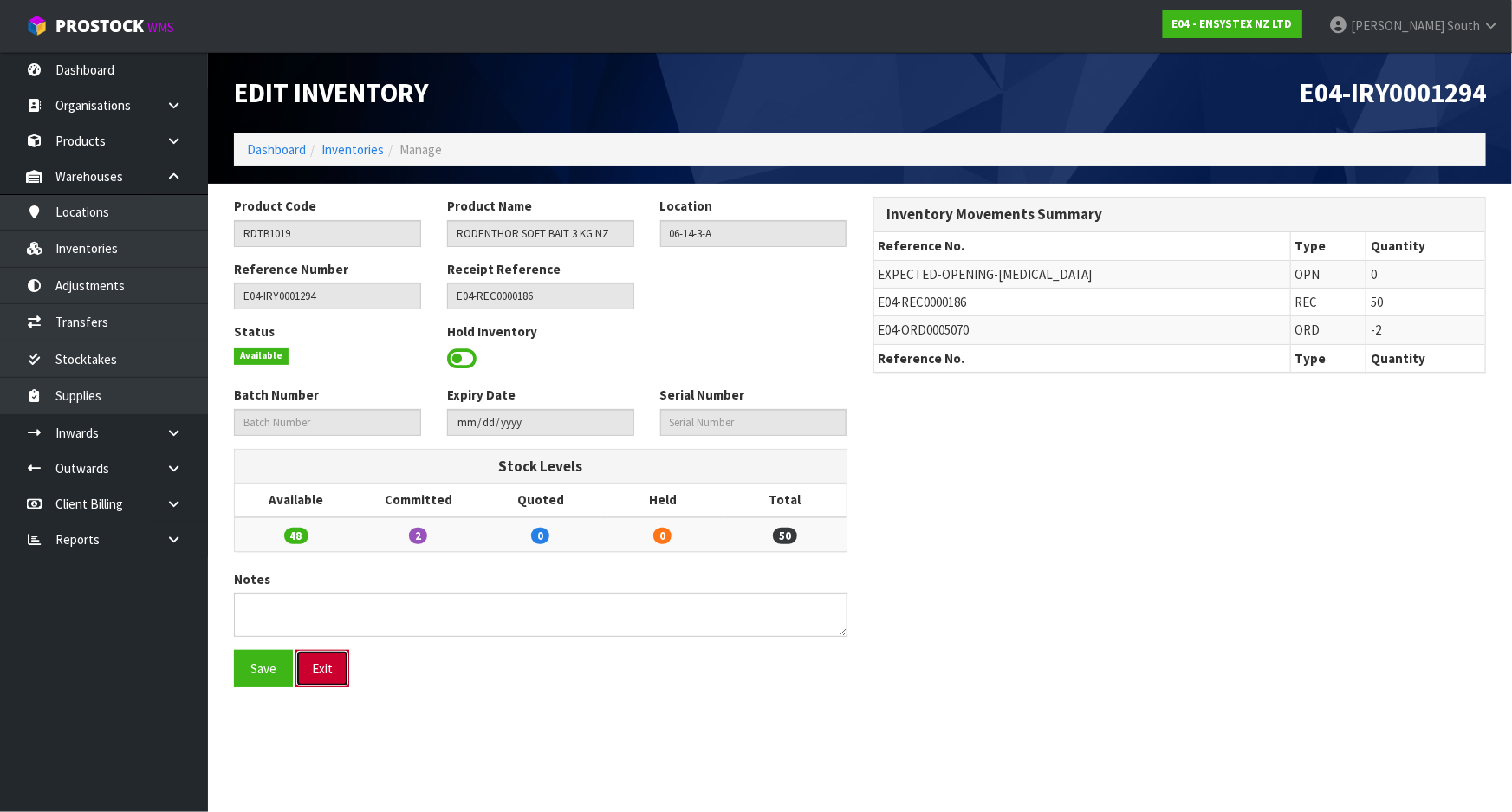
click at [328, 667] on button "Exit" at bounding box center [322, 668] width 53 height 37
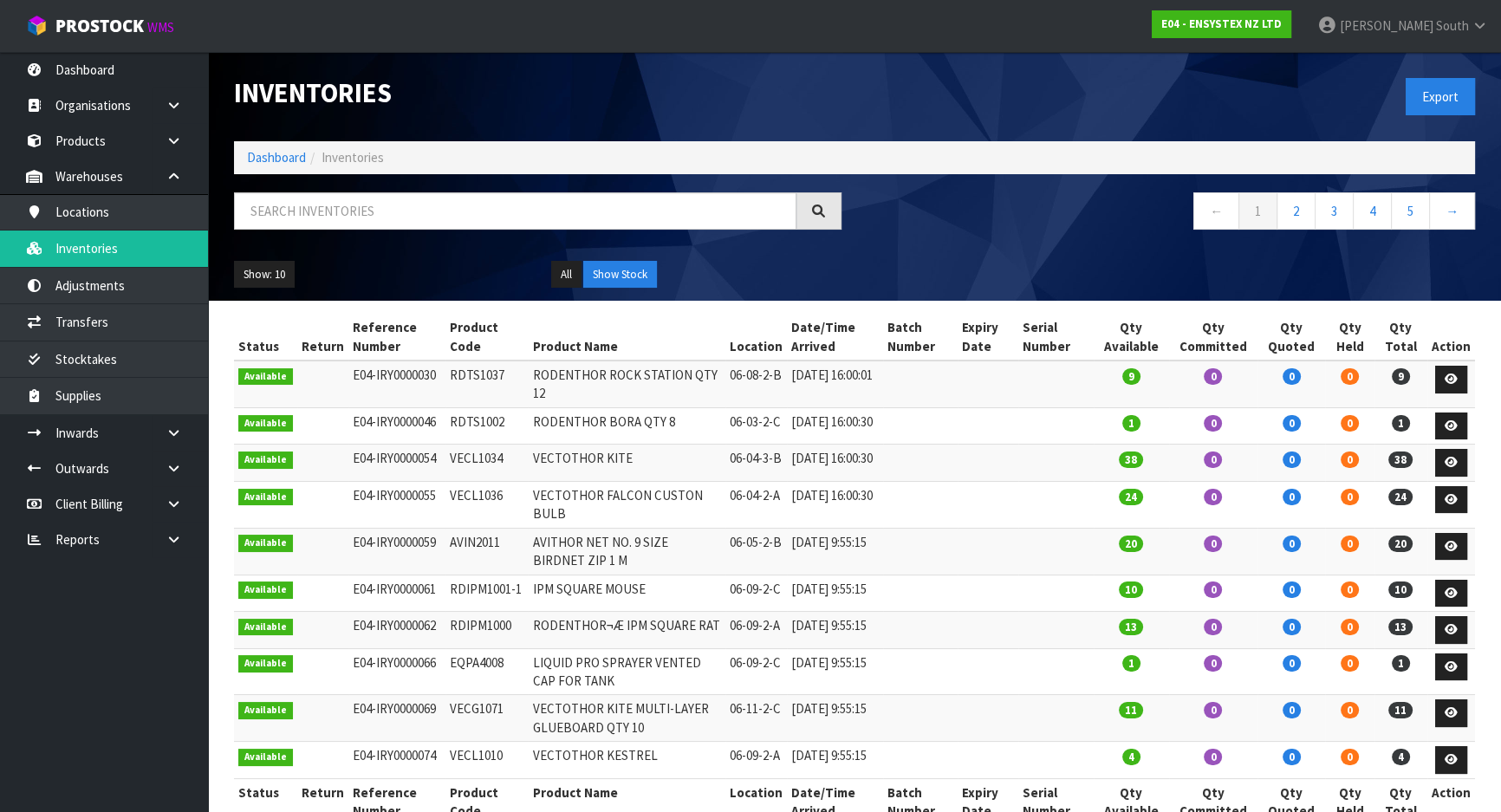
click at [387, 244] on div "← 1 2 3 4 5 →" at bounding box center [855, 220] width 1267 height 55
click at [280, 153] on link "Dashboard" at bounding box center [276, 157] width 59 height 17
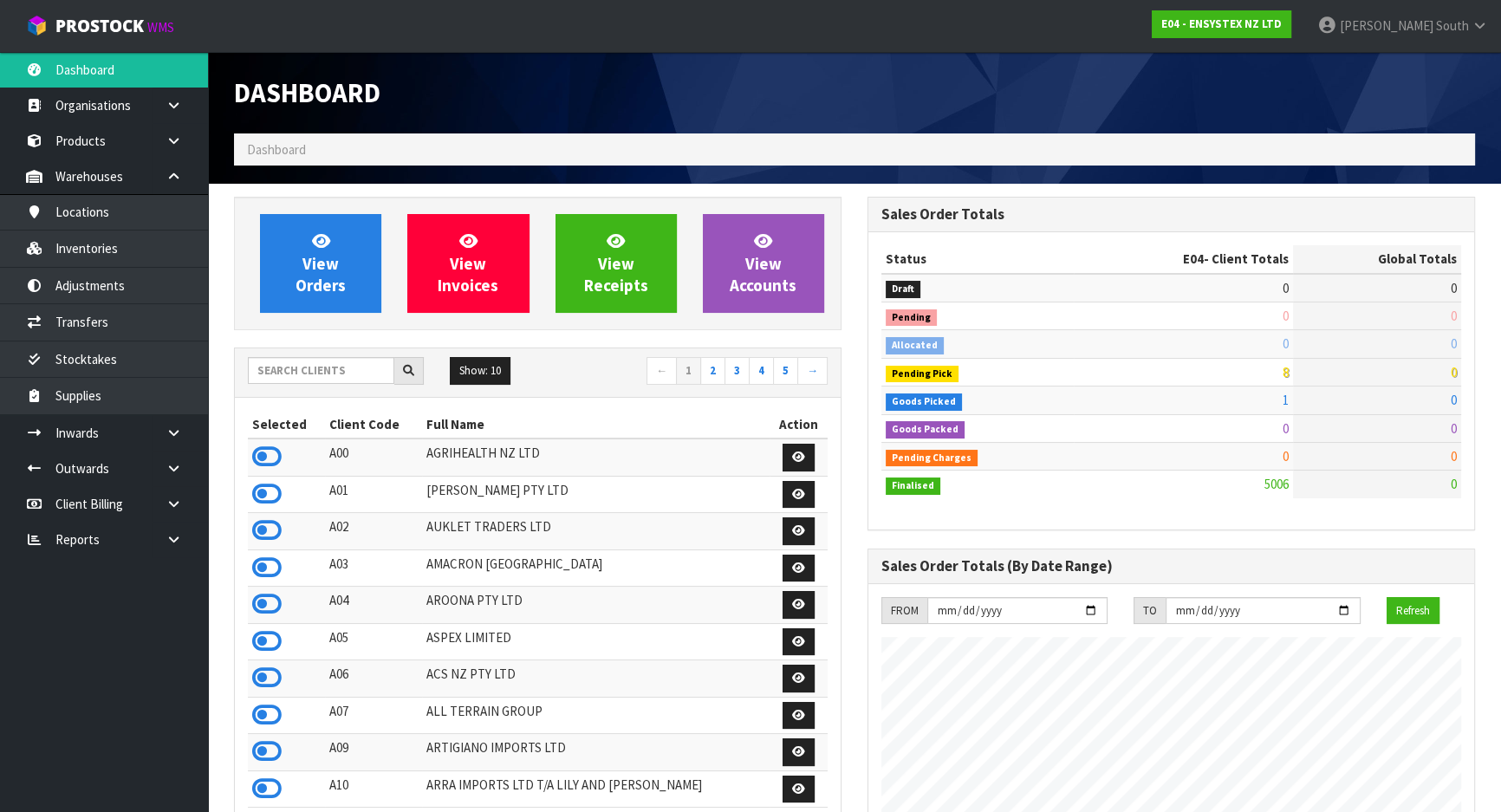
scroll to position [1366, 633]
click at [443, 77] on div "Dashboard" at bounding box center [538, 93] width 634 height 82
click at [1459, 26] on span "South" at bounding box center [1452, 26] width 33 height 17
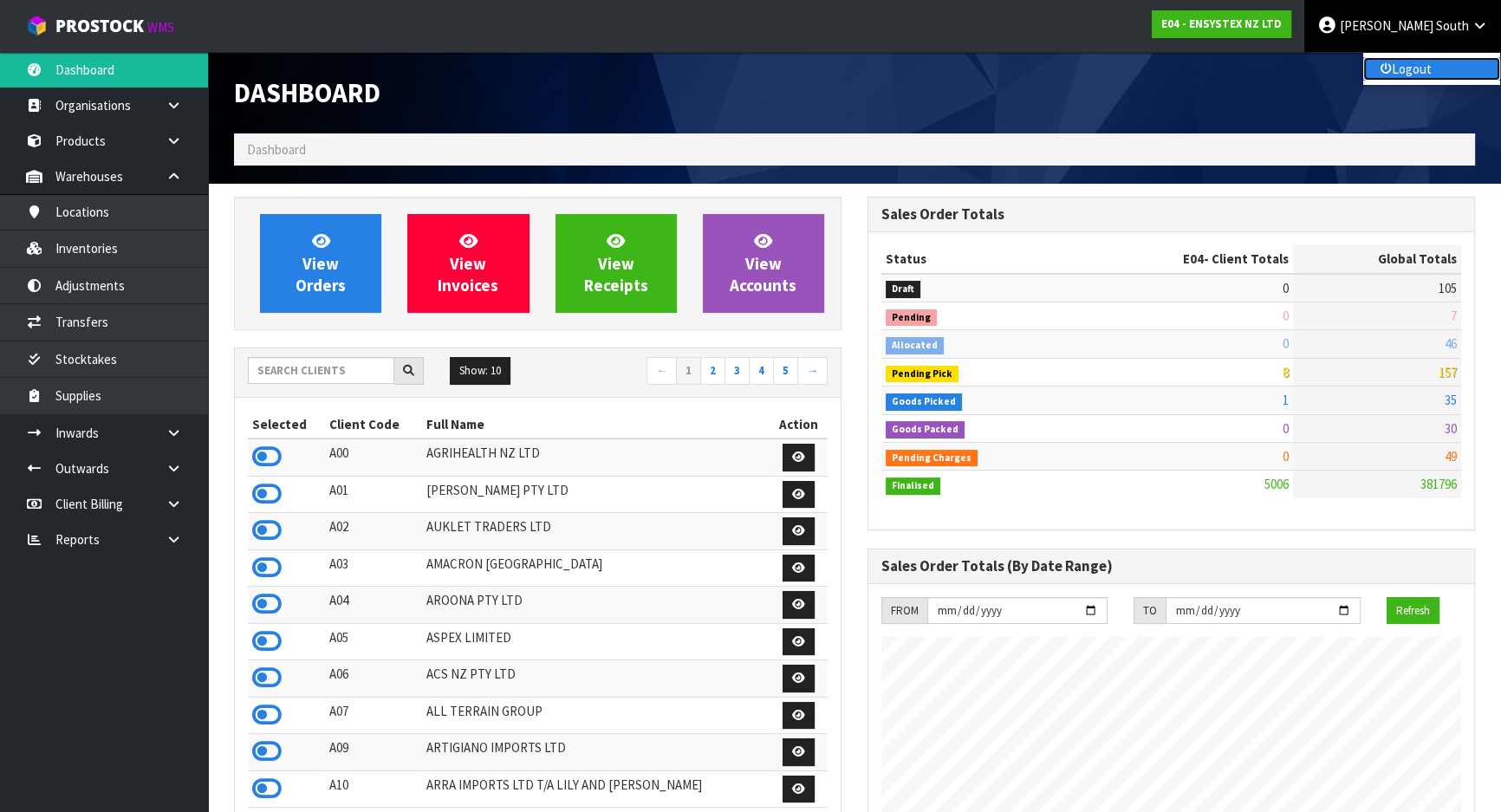
click at [1438, 67] on link "Logout" at bounding box center [1431, 69] width 137 height 24
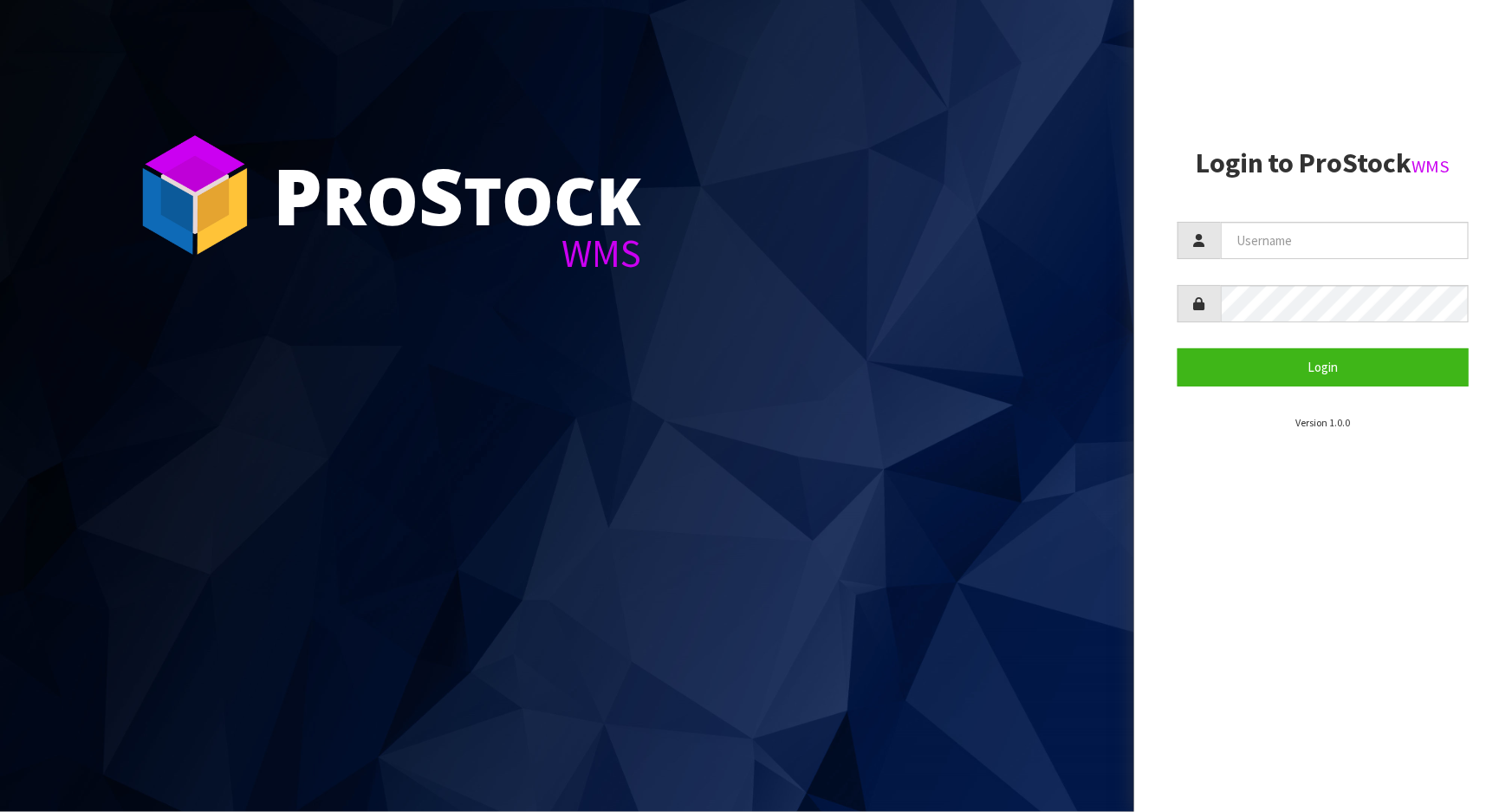
drag, startPoint x: 1452, startPoint y: 263, endPoint x: 1447, endPoint y: 255, distance: 9.4
click at [1452, 262] on form "Login" at bounding box center [1323, 304] width 291 height 164
click at [1447, 254] on input "text" at bounding box center [1344, 241] width 248 height 37
type input "[PERSON_NAME]"
click at [1177, 348] on button "Login" at bounding box center [1323, 367] width 291 height 37
